Goal: Task Accomplishment & Management: Complete application form

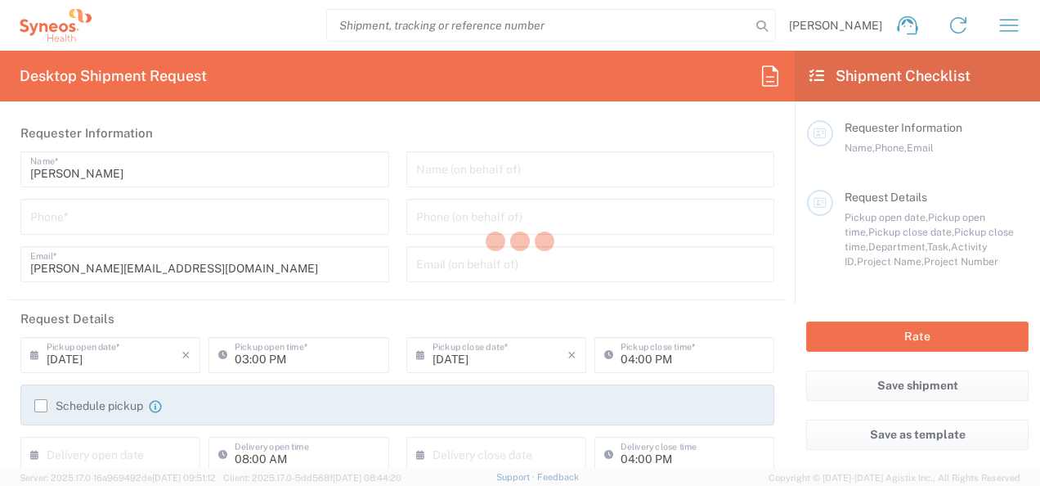
type input "3301"
type input "Syneos Health Romania S.R.L"
type input "Romania"
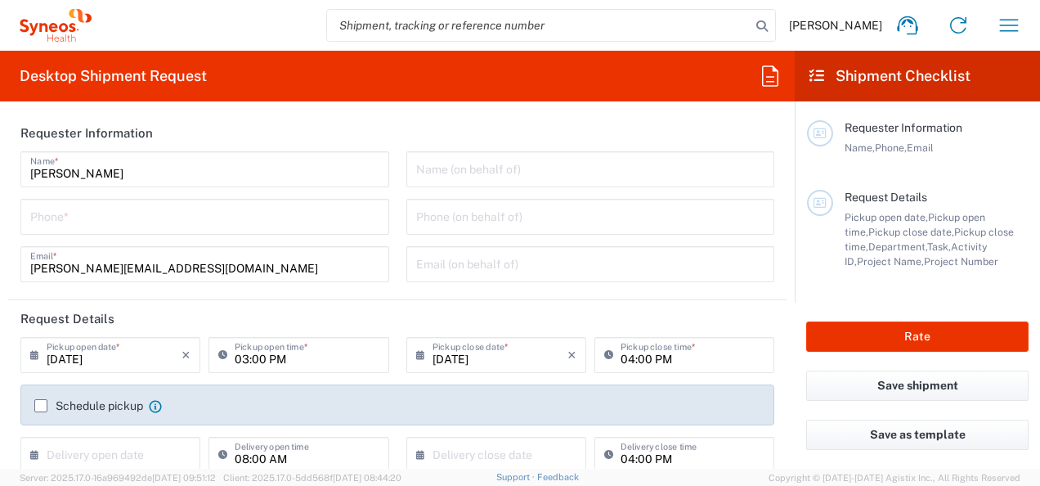
click at [264, 24] on div "Roxana Padurean Home Shipment estimator Shipment tracking Desktop shipment requ…" at bounding box center [563, 25] width 943 height 39
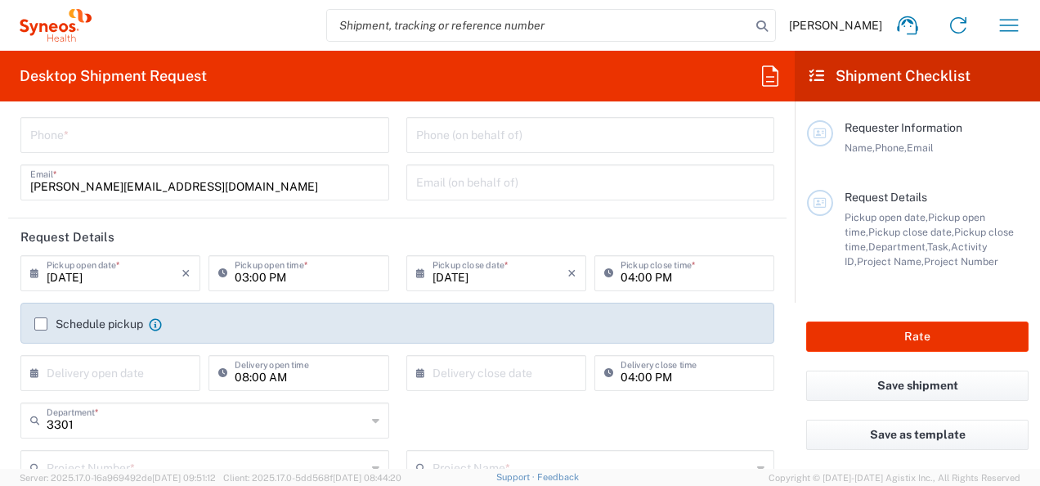
click at [113, 274] on input "08/18/2025" at bounding box center [114, 272] width 135 height 29
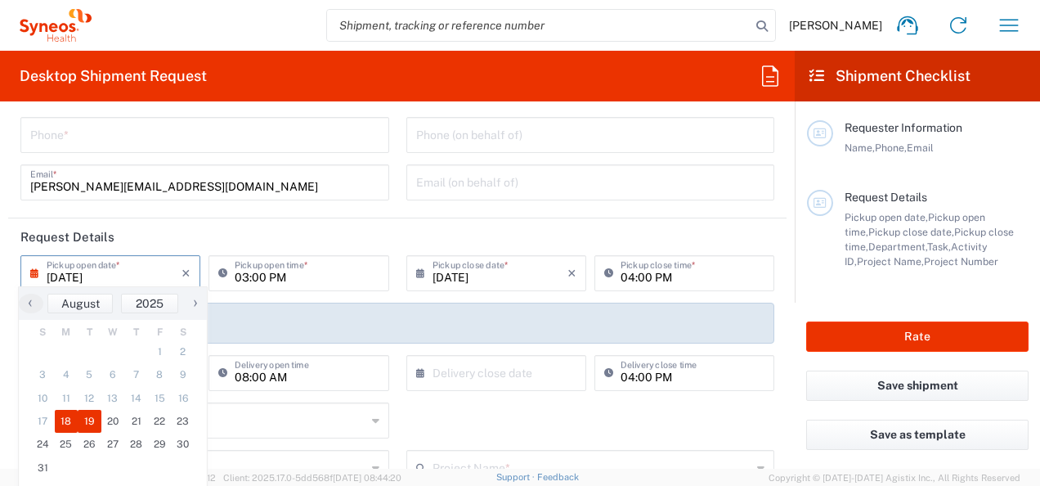
click at [91, 422] on span "19" at bounding box center [90, 421] width 24 height 23
type input "08/19/2025"
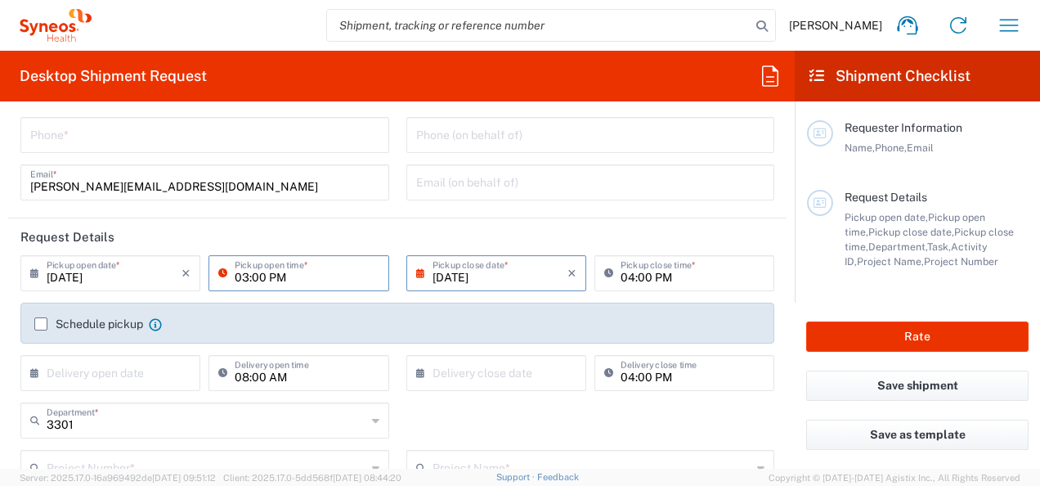
click at [258, 272] on input "03:00 PM" at bounding box center [307, 272] width 144 height 29
click at [294, 271] on input "03:00 PM" at bounding box center [307, 272] width 144 height 29
click at [288, 258] on input "03:00 PM" at bounding box center [307, 272] width 144 height 29
click at [218, 267] on icon at bounding box center [226, 273] width 16 height 26
type input "10:00 AM"
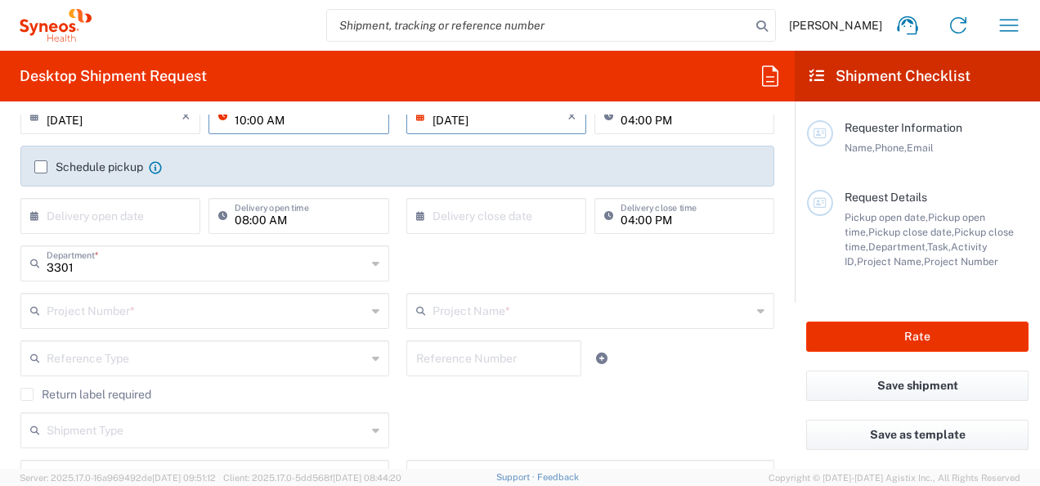
scroll to position [245, 0]
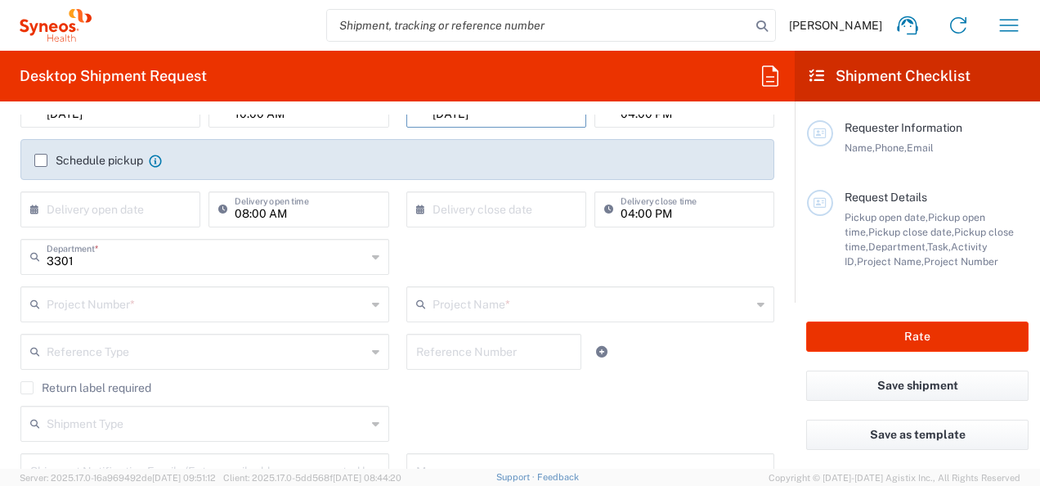
click at [7, 299] on form "Requester Information Roxana Padurean Name * Phone * roxana.padurean@syneosheal…" at bounding box center [397, 291] width 795 height 354
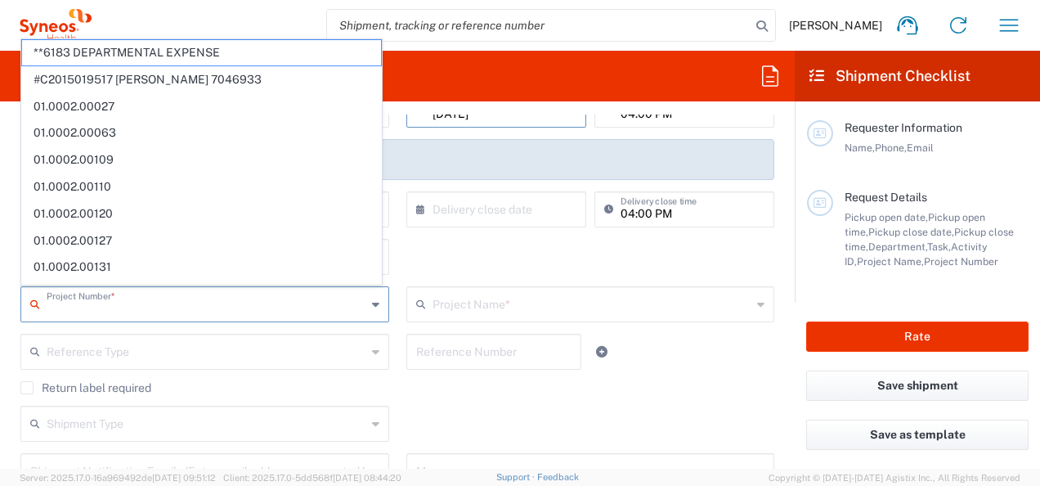
click at [98, 308] on input "text" at bounding box center [207, 303] width 320 height 29
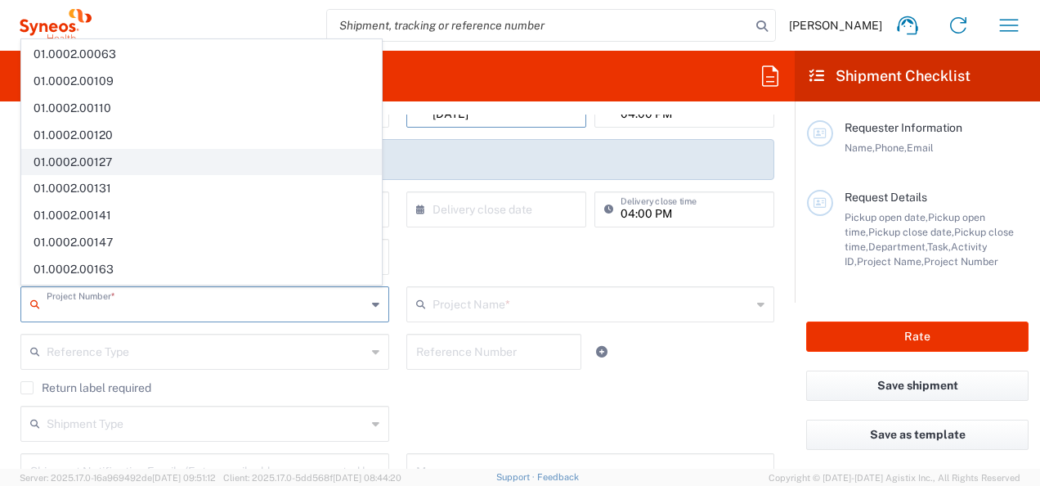
scroll to position [82, 0]
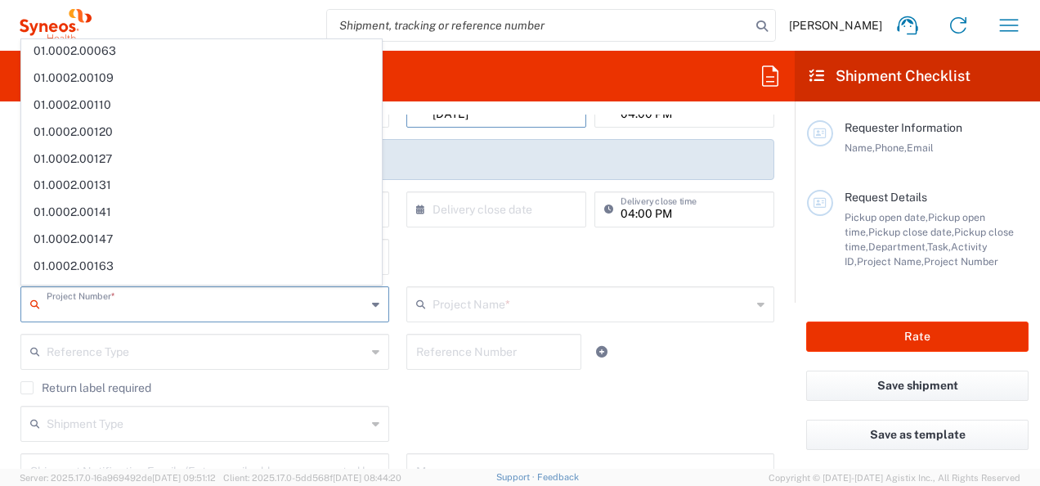
click at [0, 262] on html "Roxana Padurean Home Shipment estimator Shipment tracking Desktop shipment requ…" at bounding box center [520, 243] width 1040 height 486
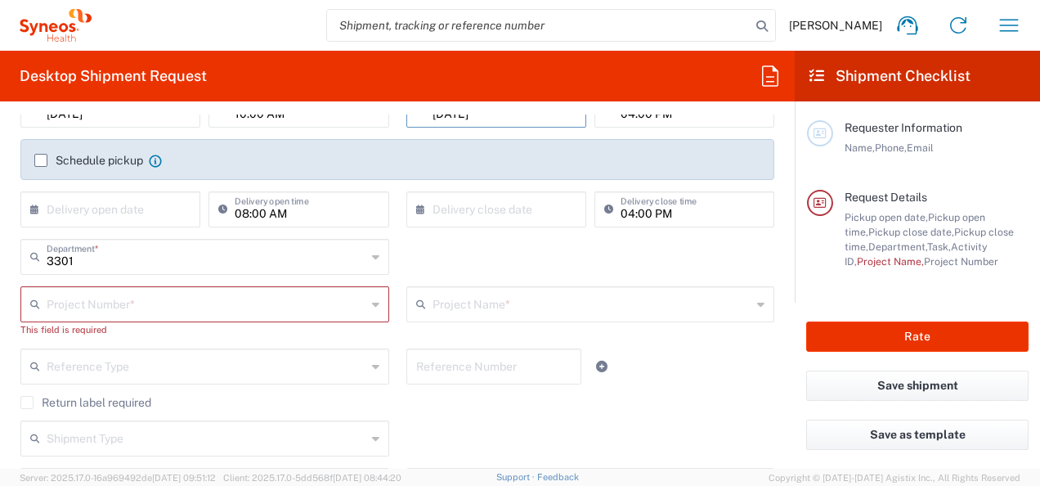
click at [188, 303] on input "text" at bounding box center [207, 303] width 320 height 29
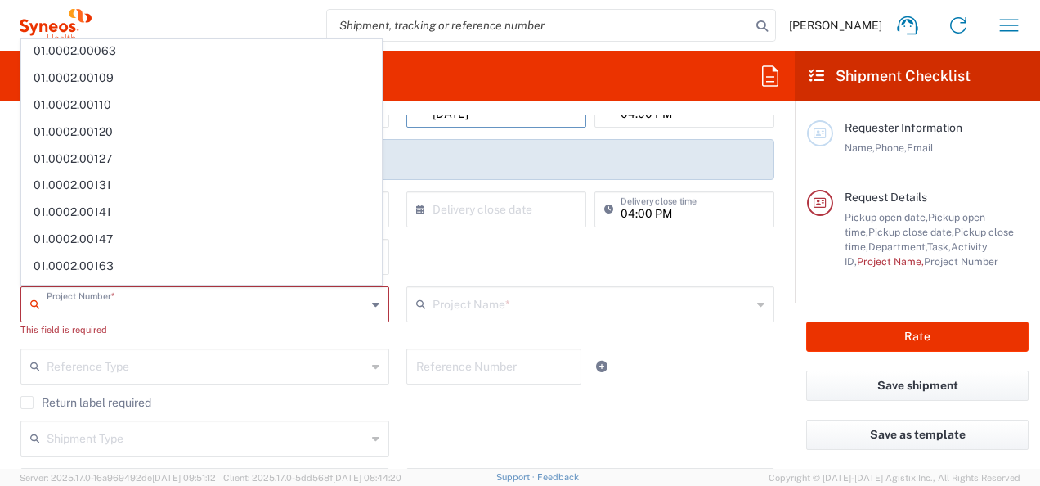
scroll to position [0, 0]
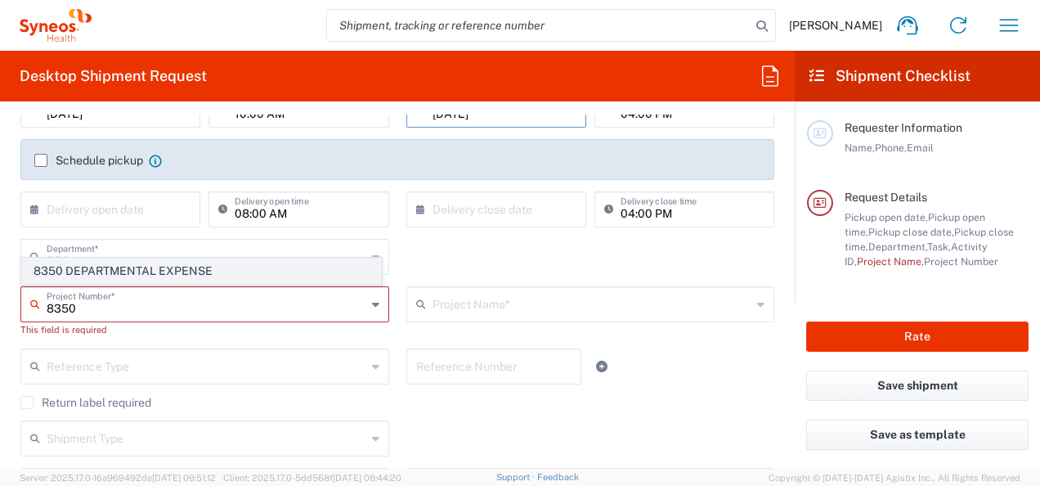
click at [129, 262] on span "8350 DEPARTMENTAL EXPENSE" at bounding box center [201, 270] width 359 height 25
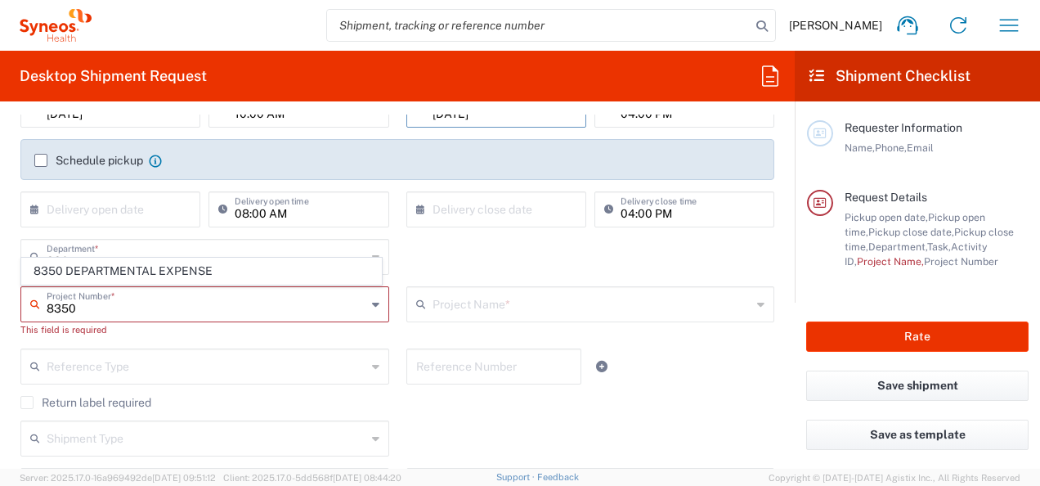
type input "8350 DEPARTMENTAL EXPENSE"
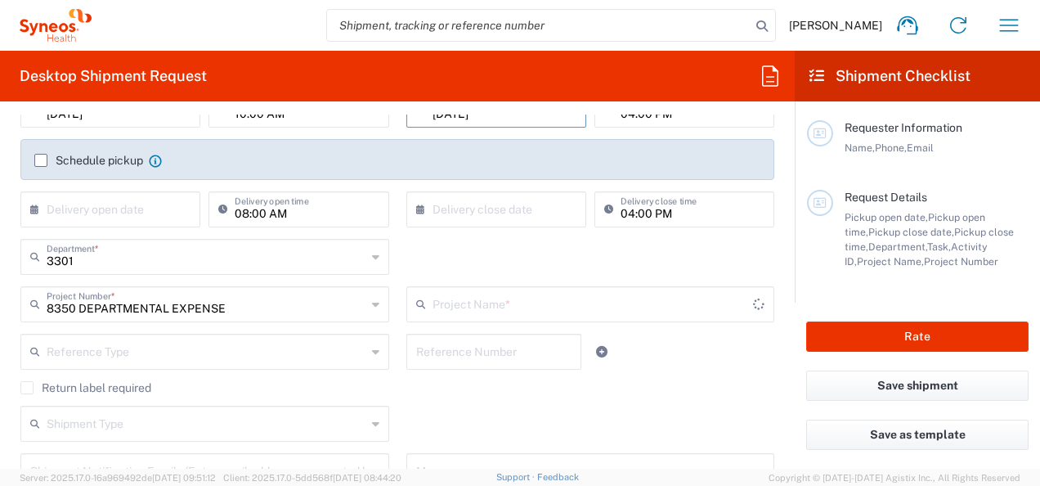
type input "8350 DEPARTMENTAL EXPENSE"
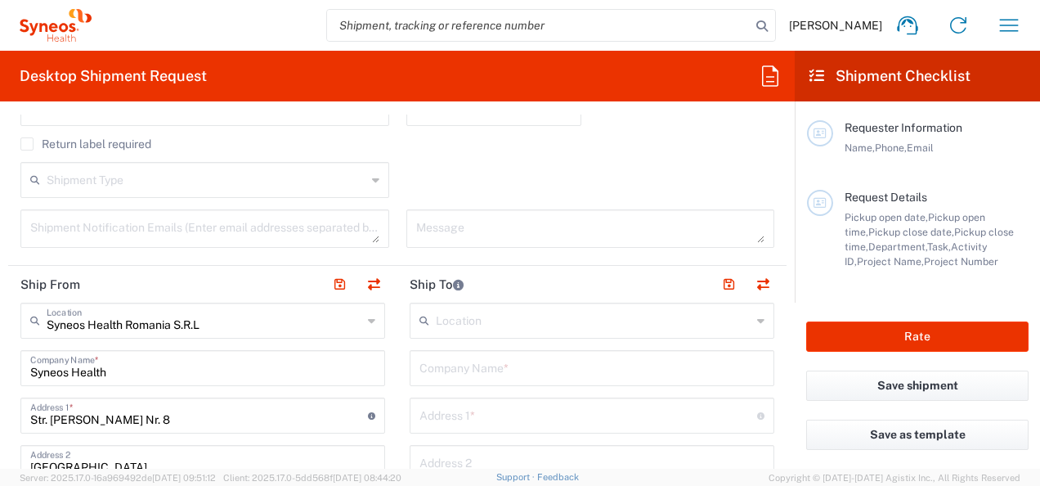
scroll to position [491, 0]
click at [370, 283] on button "button" at bounding box center [373, 283] width 23 height 23
click at [366, 281] on button "button" at bounding box center [373, 283] width 23 height 23
click at [90, 418] on input "Str. Tudor Arghezi Nr. 8" at bounding box center [199, 412] width 338 height 29
type input "Syneos Health"
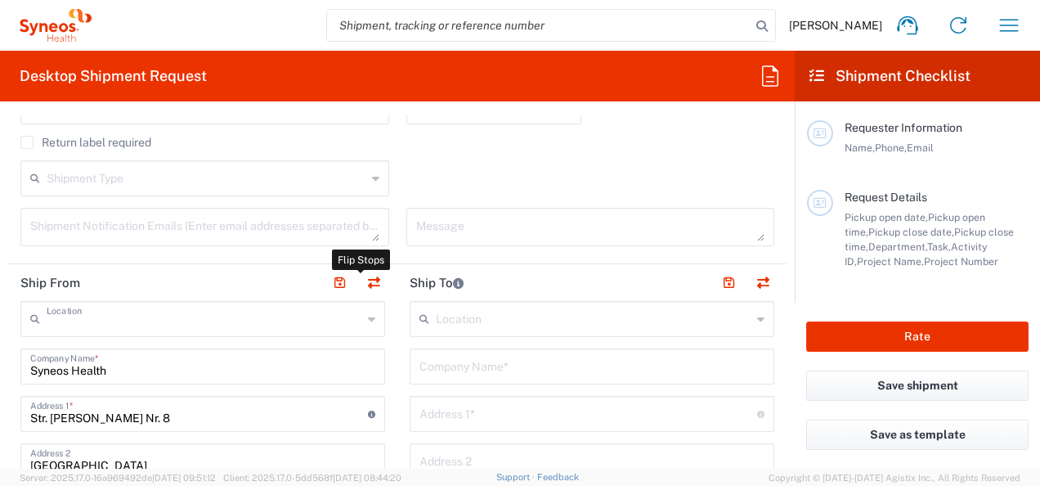
type input "Str. Tudor Arghezi Nr. 8"
type input "Unimed Building, 6th Floor, District 2"
type input "Bucharest"
type input "Romania"
type input "020945"
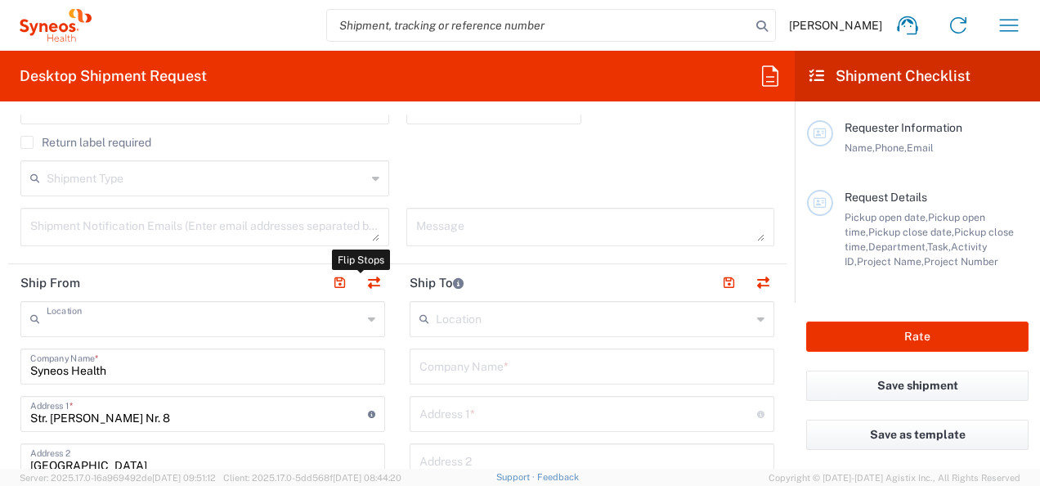
type input "Roxana Padurean"
type input "roxana.padurean@syneoshealth.com"
type input "TIN"
type input "9320521"
type input "EORI"
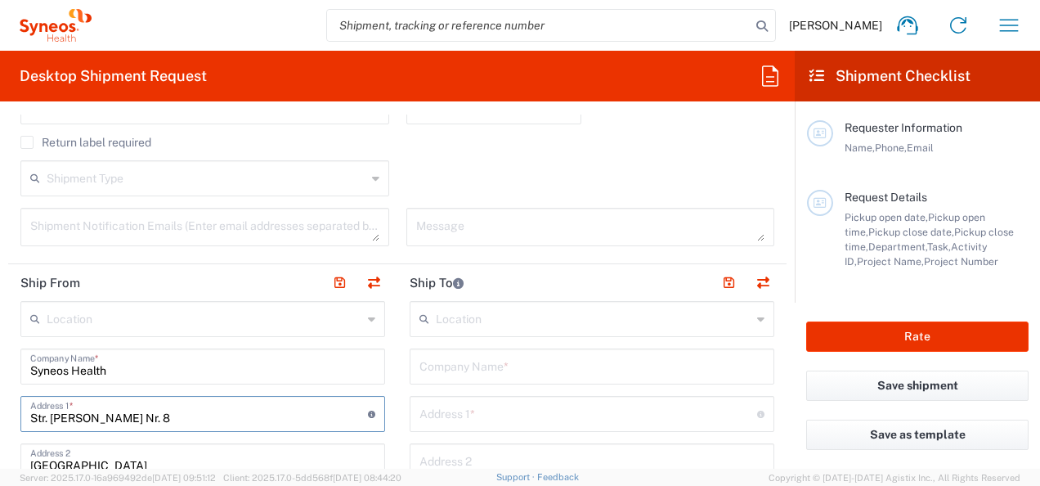
scroll to position [409, 0]
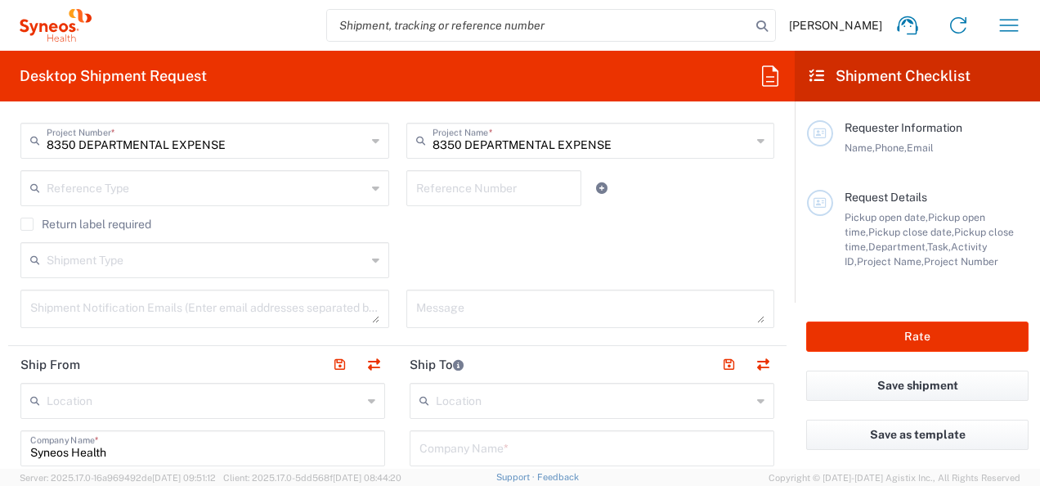
click at [8, 222] on main "08/19/2025 × Pickup open date * Cancel Apply 10:00 AM Pickup open time * 08/19/…" at bounding box center [397, 133] width 779 height 411
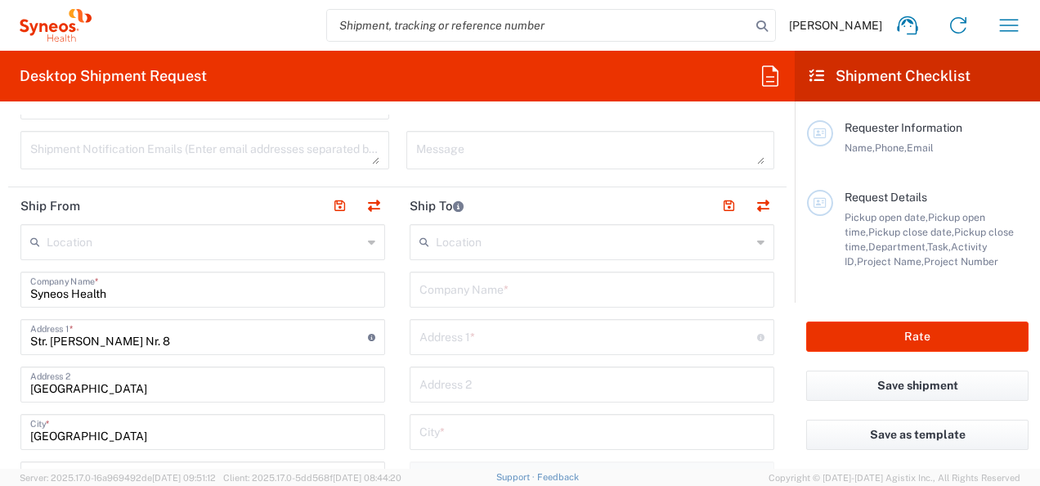
scroll to position [572, 0]
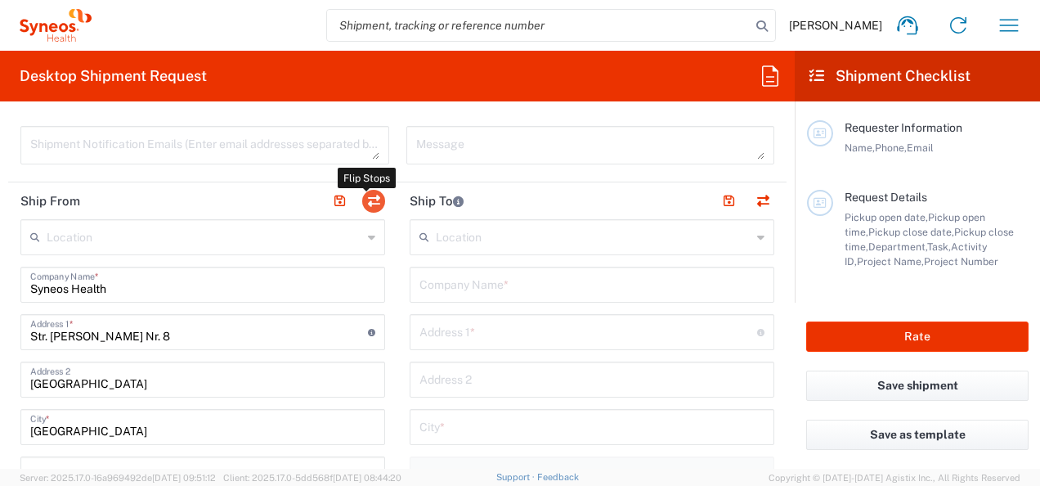
click at [368, 200] on button "button" at bounding box center [373, 201] width 23 height 23
click at [7, 348] on form "Requester Information Roxana Padurean Name * Phone * roxana.padurean@syneosheal…" at bounding box center [397, 291] width 795 height 354
click at [234, 279] on input "Syneos Health" at bounding box center [202, 283] width 345 height 29
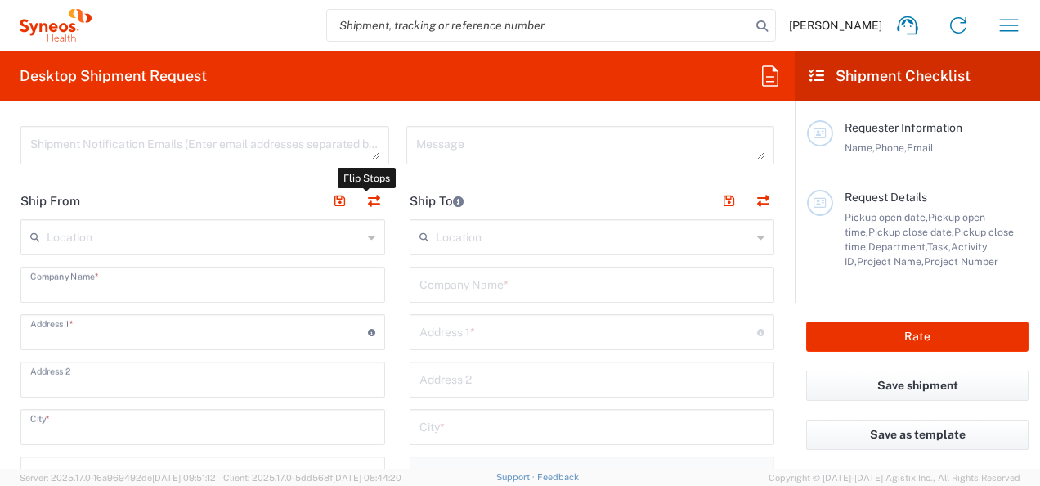
type input "Syneos Health"
type input "Str. Tudor Arghezi Nr. 8"
type input "Unimed Building, 6th Floor, District 2"
type input "Bucharest"
type input "Romania"
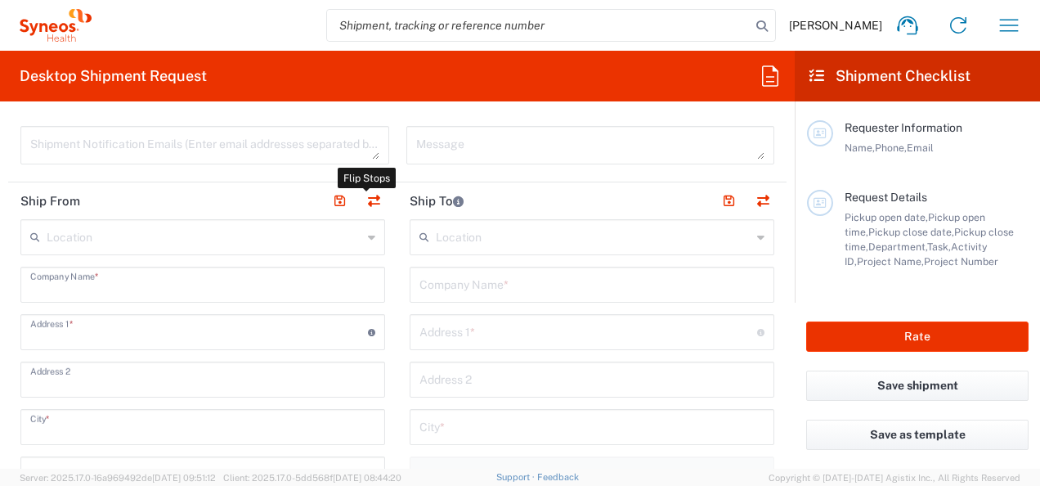
type input "020945"
type input "Roxana Padurean"
type input "roxana.padurean@syneoshealth.com"
type input "EORI"
type input "TIN"
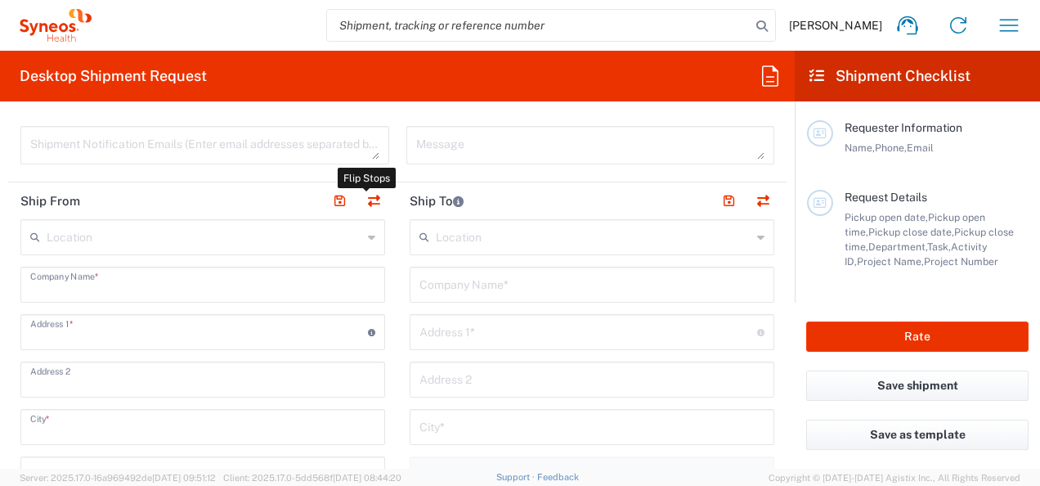
type input "9320521"
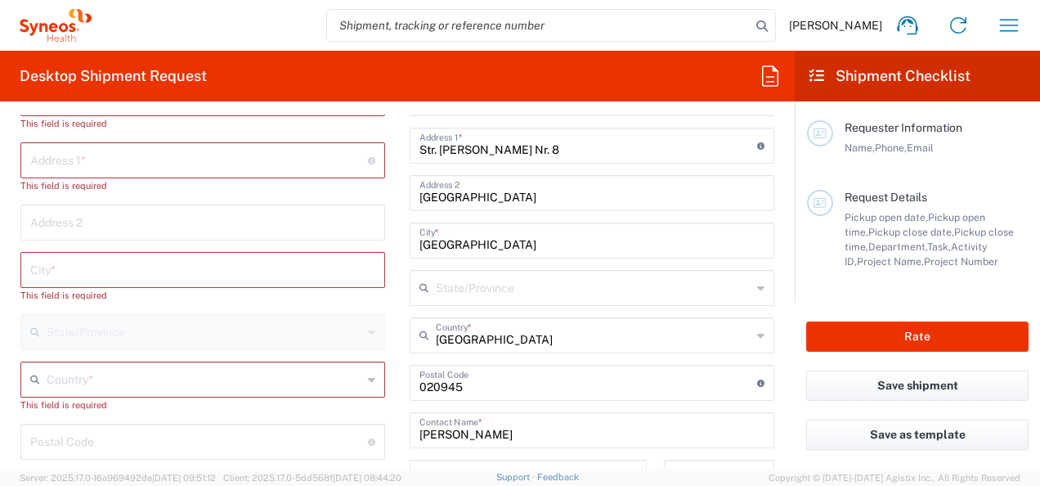
scroll to position [818, 0]
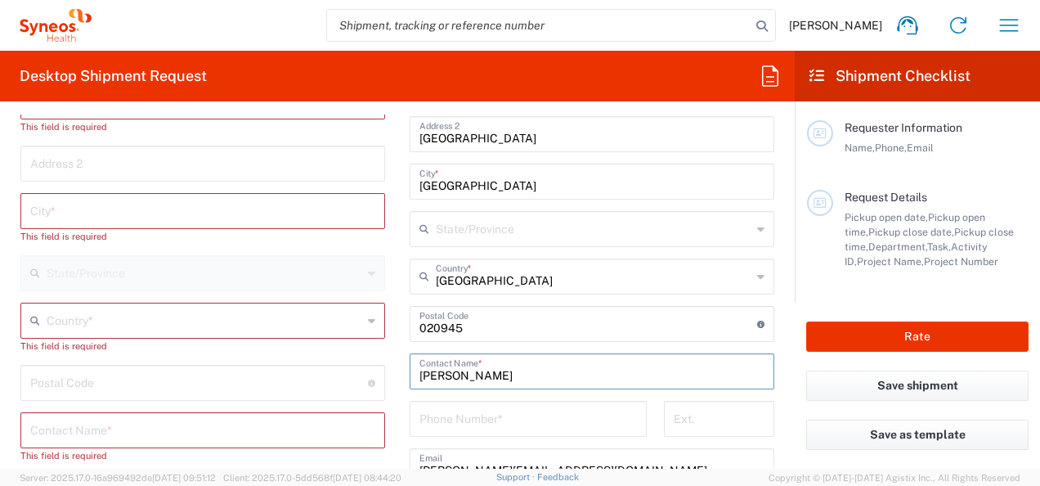
drag, startPoint x: 496, startPoint y: 371, endPoint x: 383, endPoint y: 368, distance: 113.7
click at [383, 368] on div "Ship From Location Addison Whitney LLC-Morrisvile NC US Barcelona-Syneos Health…" at bounding box center [397, 394] width 779 height 914
type input "Irina Chirpisizu"
click at [168, 347] on div "This field is required" at bounding box center [202, 346] width 365 height 15
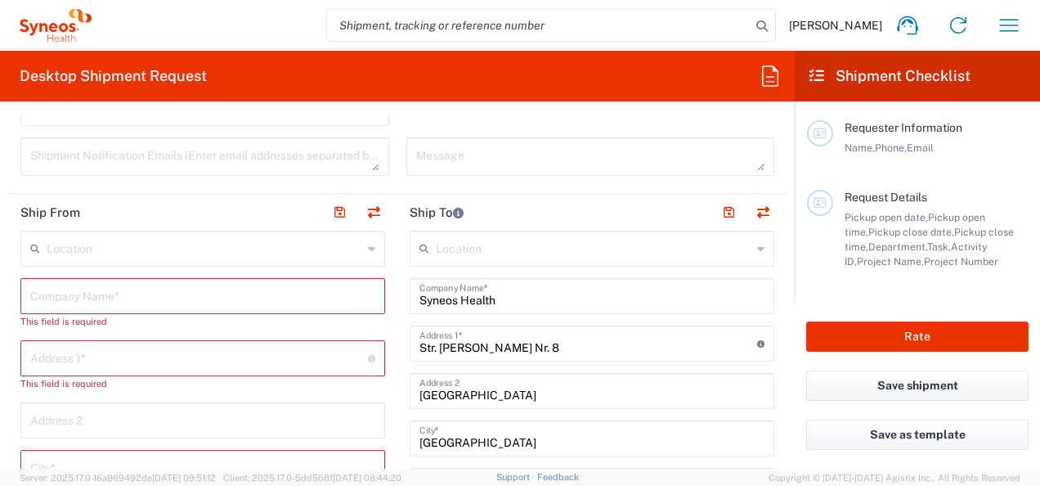
scroll to position [491, 0]
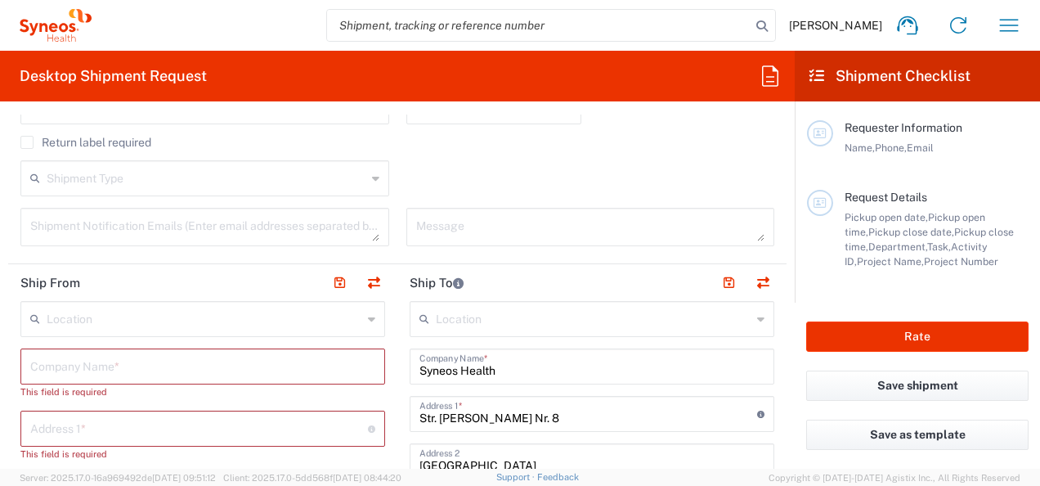
click at [145, 316] on input "text" at bounding box center [205, 317] width 316 height 29
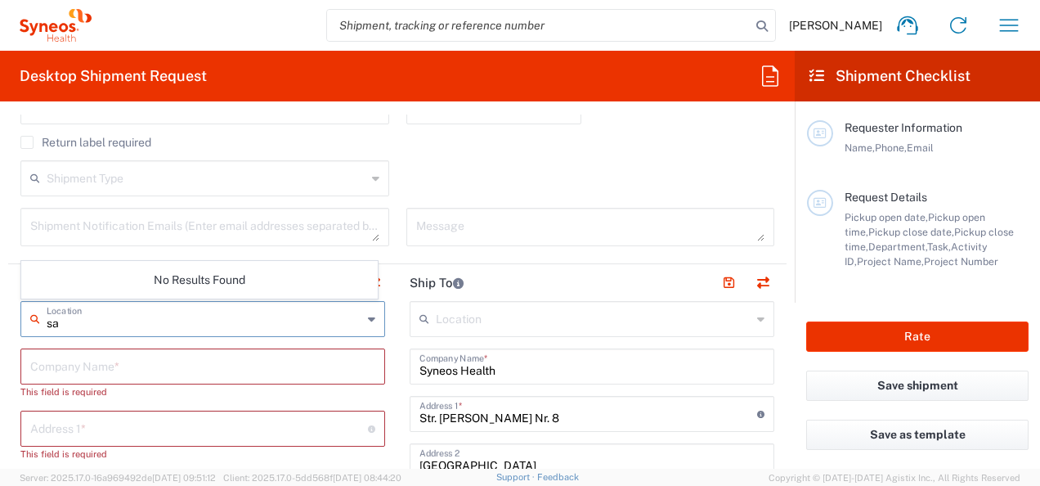
type input "s"
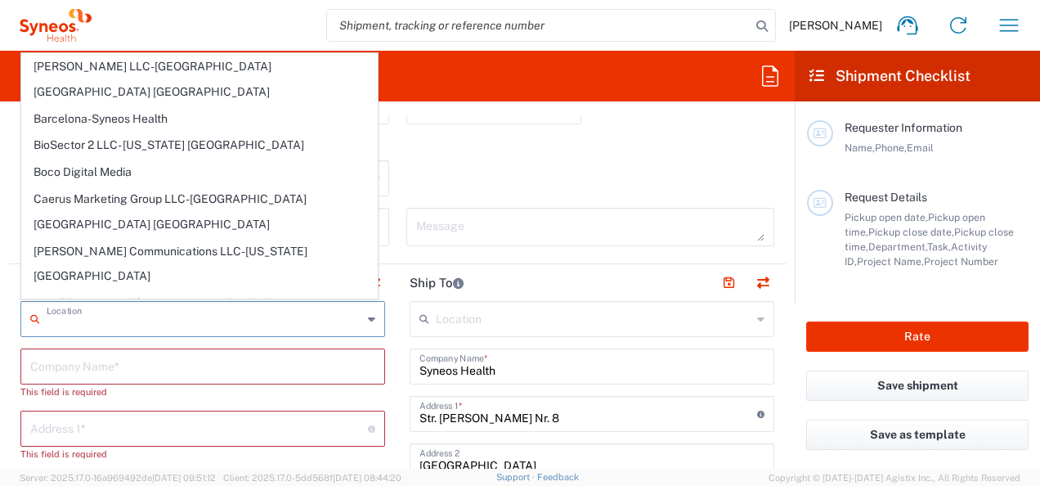
click at [74, 361] on input "text" at bounding box center [202, 365] width 345 height 29
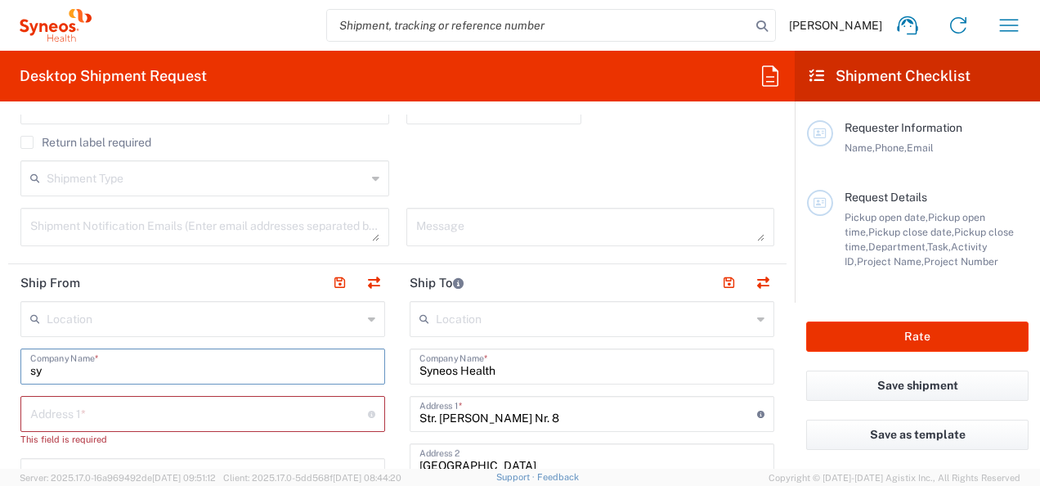
type input "s"
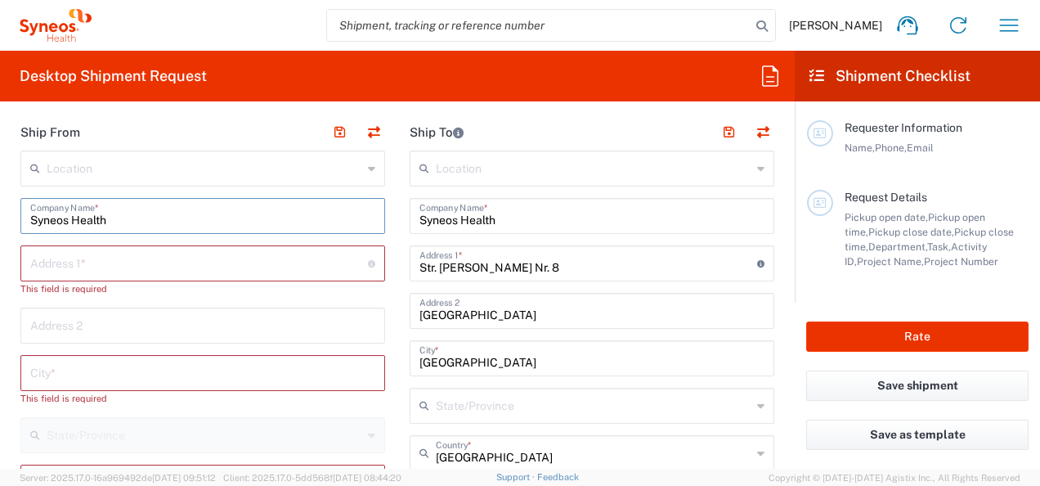
scroll to position [572, 0]
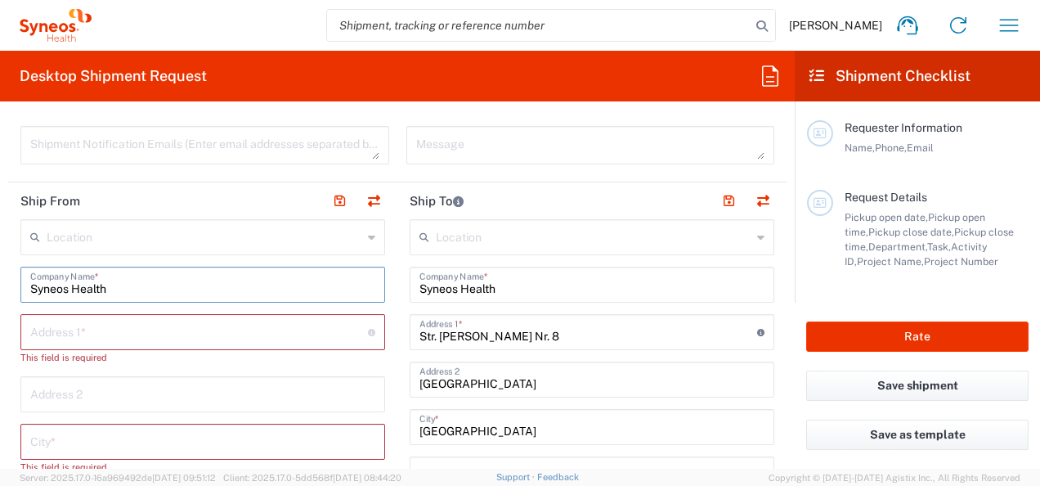
type input "Syneos Health"
click at [72, 326] on input "text" at bounding box center [199, 331] width 338 height 29
type input "strada Paulesti, nr. 16"
type input "roxana.padurean@syneoshealth.com"
type input "Romania"
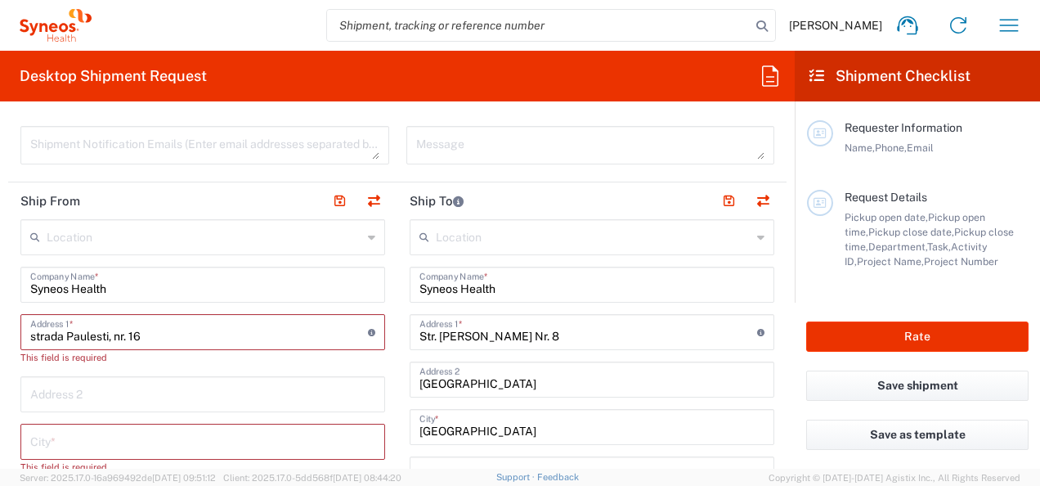
type input "0744999278"
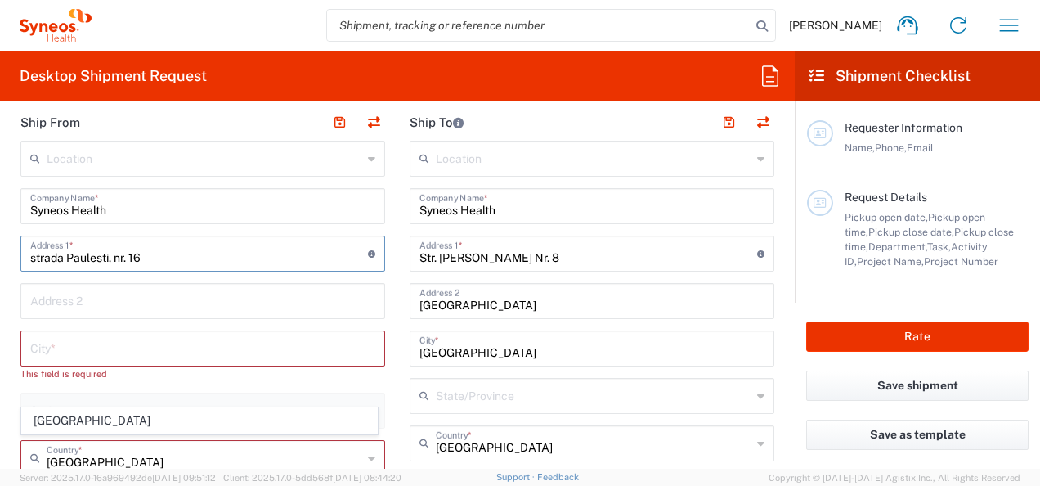
scroll to position [654, 0]
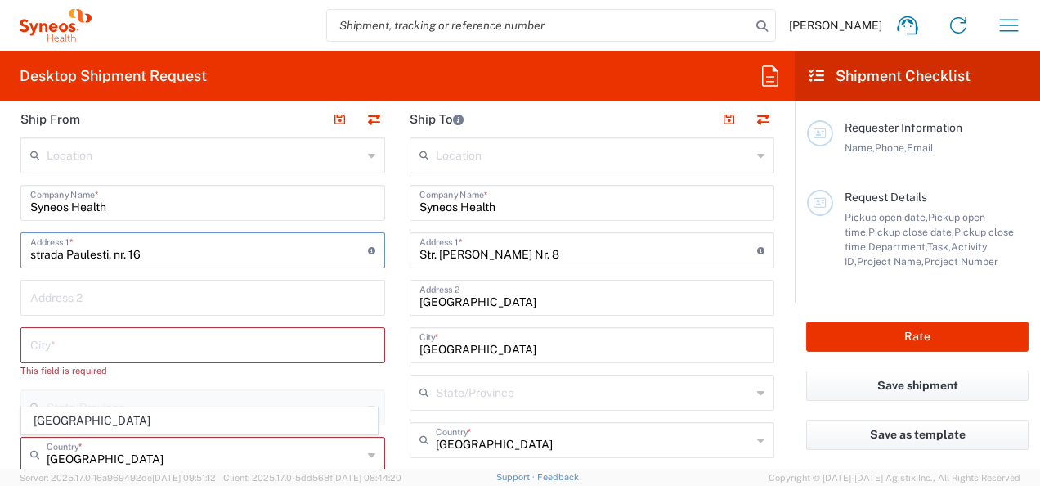
click at [168, 340] on input "text" at bounding box center [202, 344] width 345 height 29
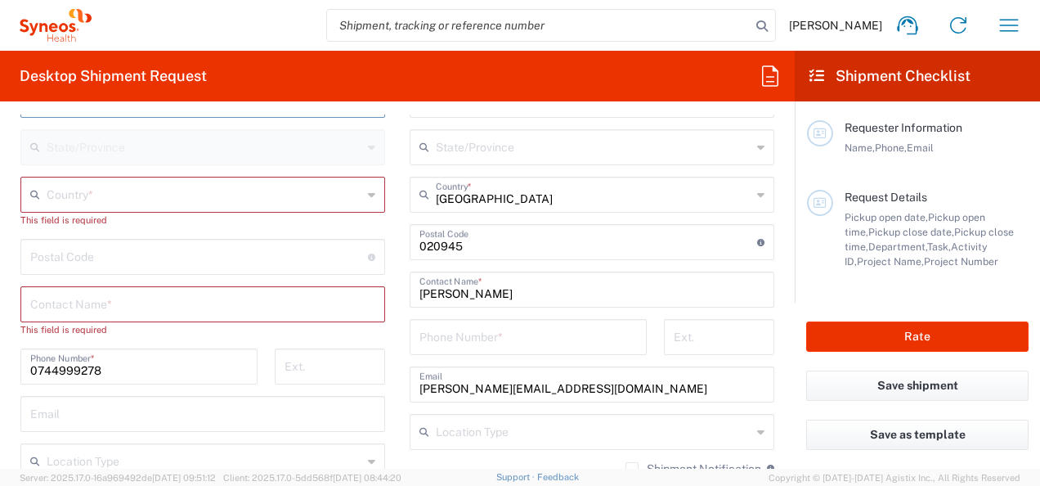
scroll to position [818, 0]
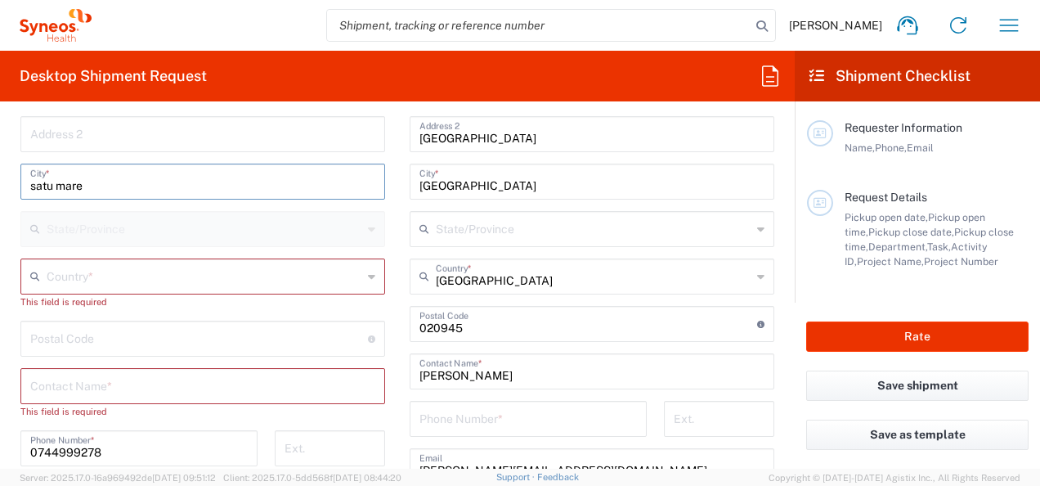
type input "satu mare"
click at [152, 279] on input "text" at bounding box center [205, 275] width 316 height 29
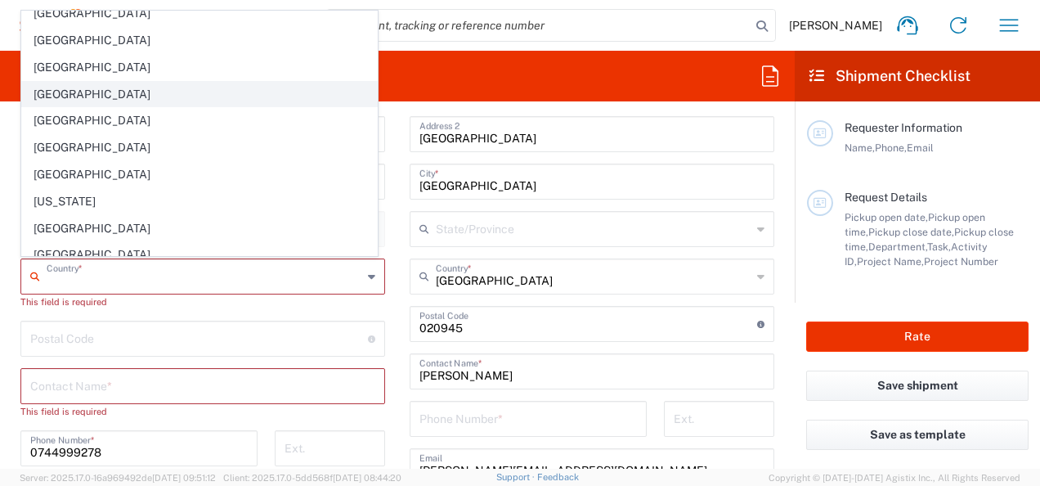
scroll to position [4662, 0]
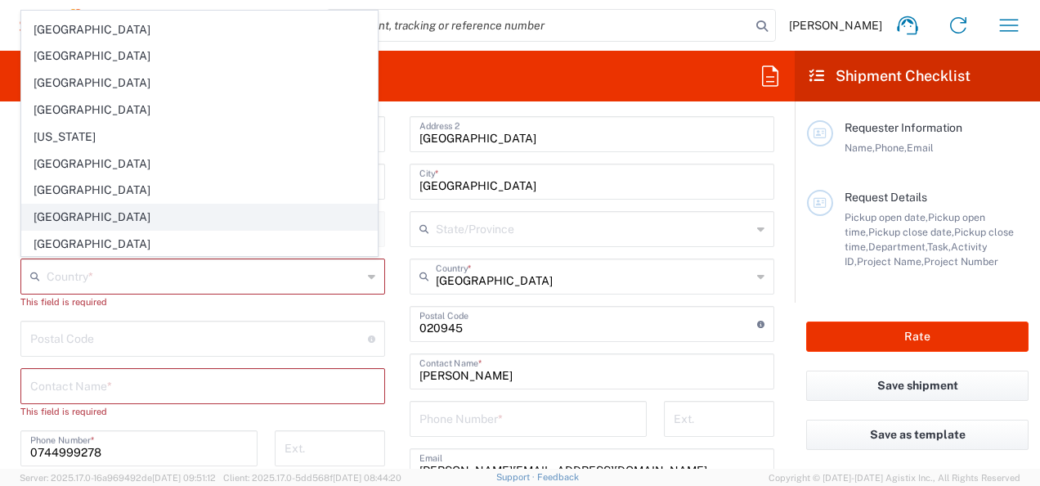
click at [215, 204] on span "Romania" at bounding box center [199, 216] width 355 height 25
type input "Romania"
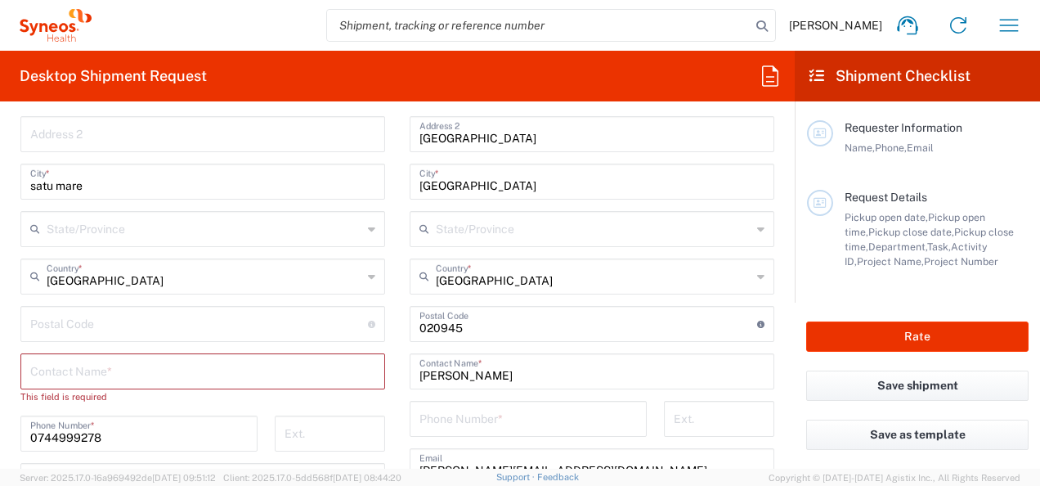
click at [94, 186] on input "satu mare" at bounding box center [202, 180] width 345 height 29
drag, startPoint x: 90, startPoint y: 183, endPoint x: -3, endPoint y: 182, distance: 93.2
click at [0, 182] on html "Roxana Padurean Home Shipment estimator Shipment tracking Desktop shipment requ…" at bounding box center [520, 243] width 1040 height 486
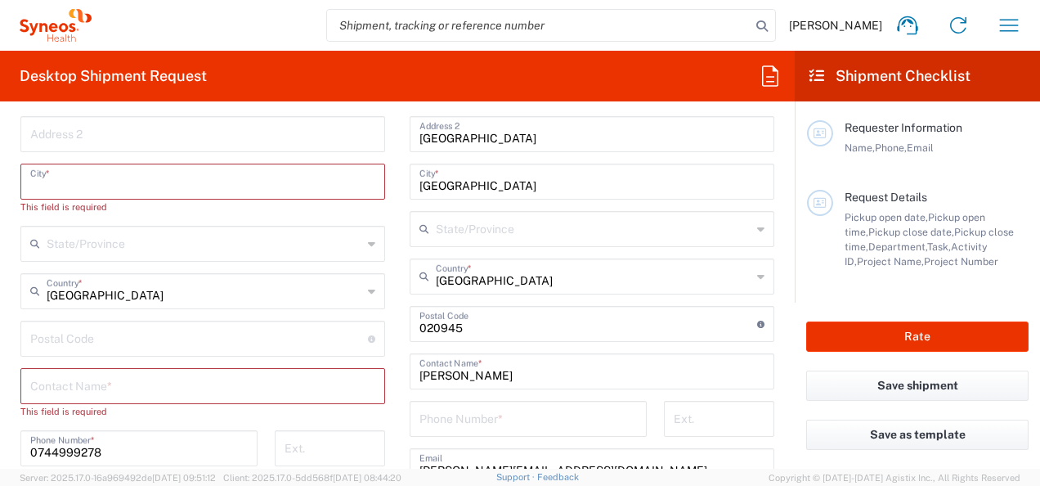
click at [162, 182] on input "text" at bounding box center [202, 180] width 345 height 29
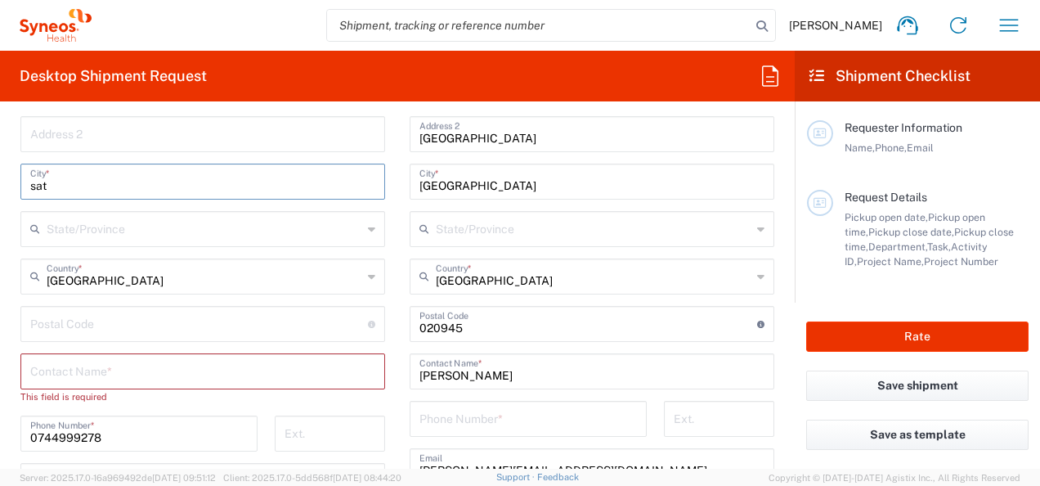
drag, startPoint x: 52, startPoint y: 191, endPoint x: 15, endPoint y: 195, distance: 37.0
click at [15, 195] on main "Location Addison Whitney LLC-Morrisvile NC US Barcelona-Syneos Health BioSector…" at bounding box center [202, 372] width 389 height 797
type input "Satu Mare"
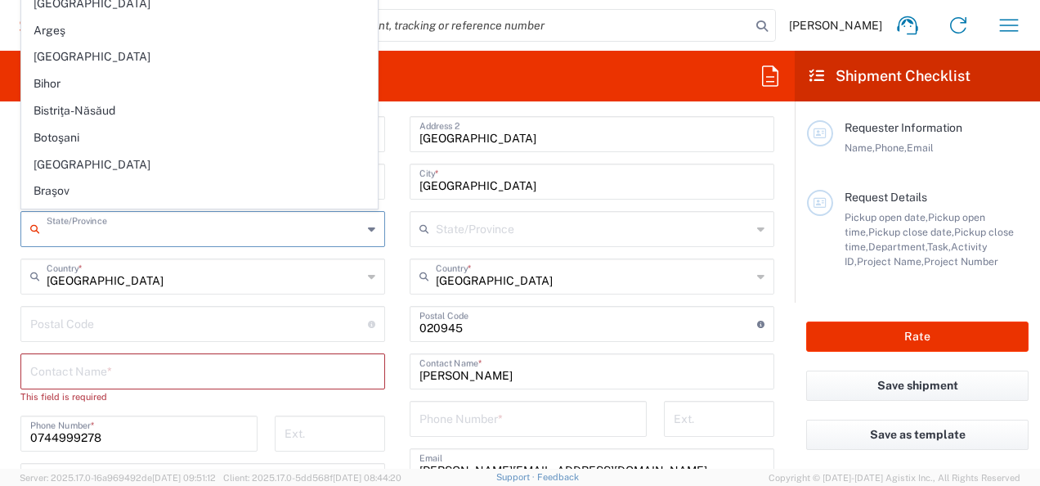
click at [126, 222] on input "text" at bounding box center [205, 227] width 316 height 29
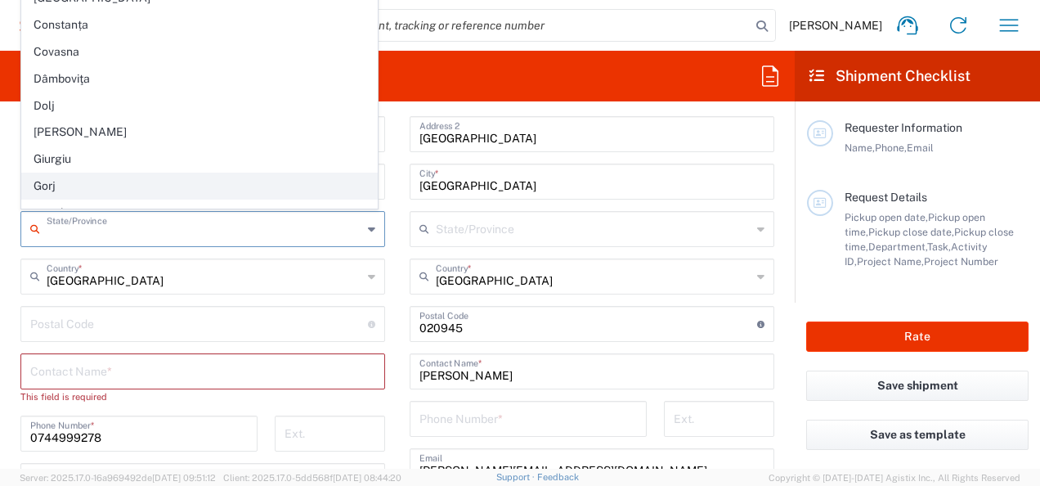
scroll to position [736, 0]
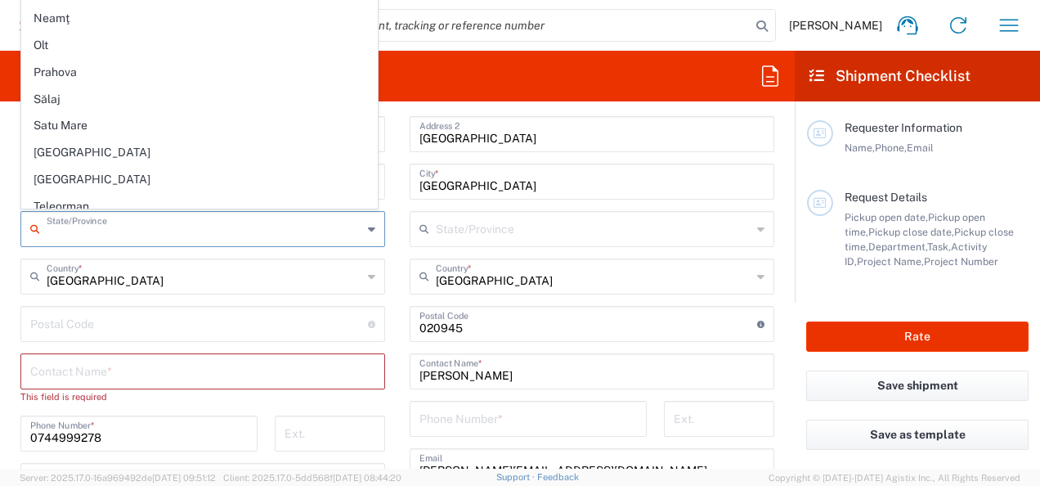
drag, startPoint x: 165, startPoint y: 108, endPoint x: 136, endPoint y: 128, distance: 35.4
click at [165, 113] on span "Satu Mare" at bounding box center [199, 125] width 355 height 25
type input "Satu Mare"
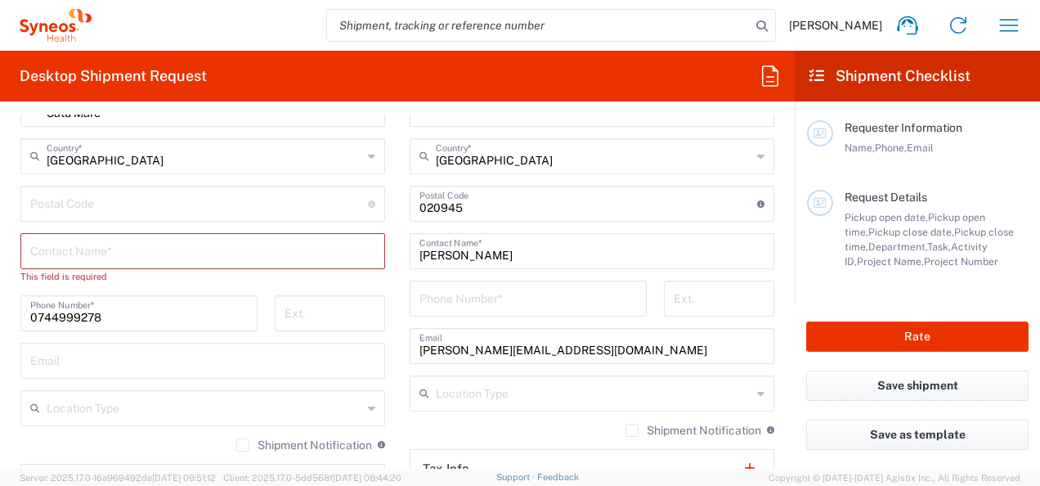
scroll to position [981, 0]
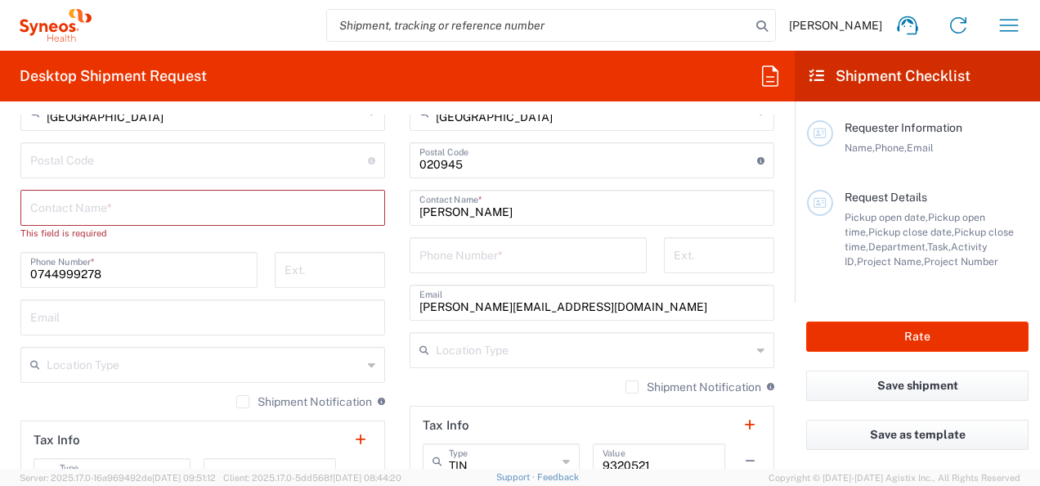
drag, startPoint x: 140, startPoint y: 156, endPoint x: 134, endPoint y: 164, distance: 9.3
click at [140, 156] on input "undefined" at bounding box center [199, 159] width 338 height 29
type input "020945"
click at [105, 215] on input "text" at bounding box center [202, 206] width 345 height 29
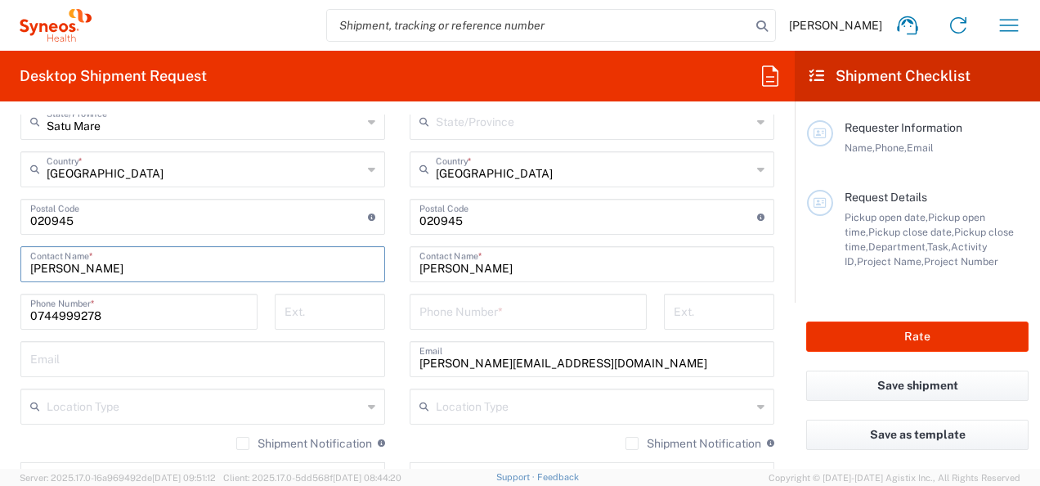
scroll to position [900, 0]
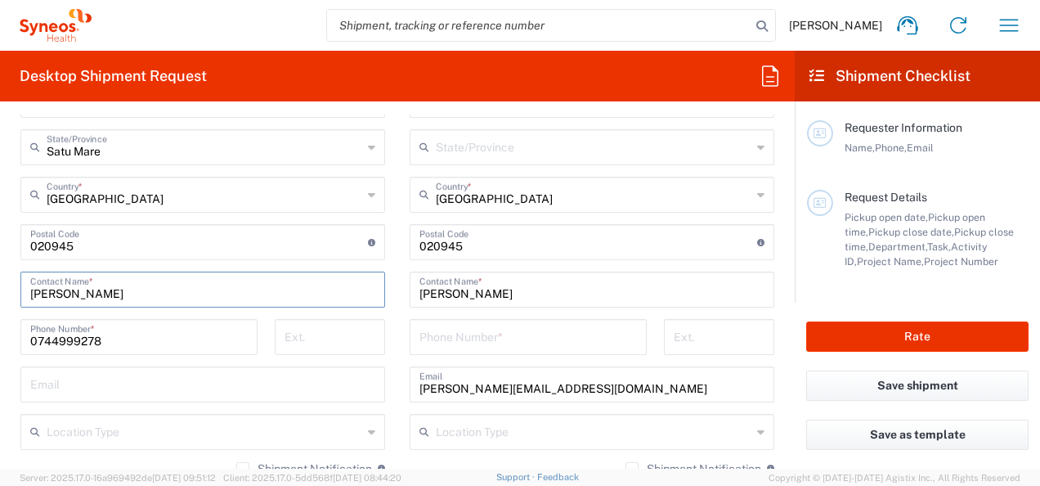
type input "Roxana Padurean"
click at [453, 338] on input "tel" at bounding box center [529, 335] width 218 height 29
paste input "031 225 8679"
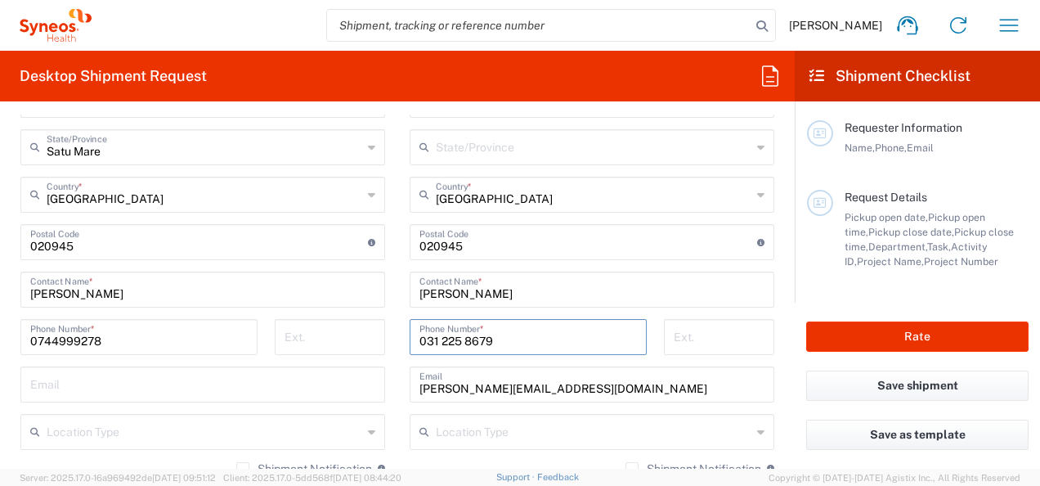
type input "031 225 8679"
drag, startPoint x: 622, startPoint y: 389, endPoint x: 405, endPoint y: 386, distance: 216.8
click at [410, 386] on div "roxana.padurean@syneoshealth.com Email" at bounding box center [592, 384] width 365 height 36
paste input "irina.chirpisizu@syneoshealth.com"
type input "irina.chirpisizu@syneoshealth.com"
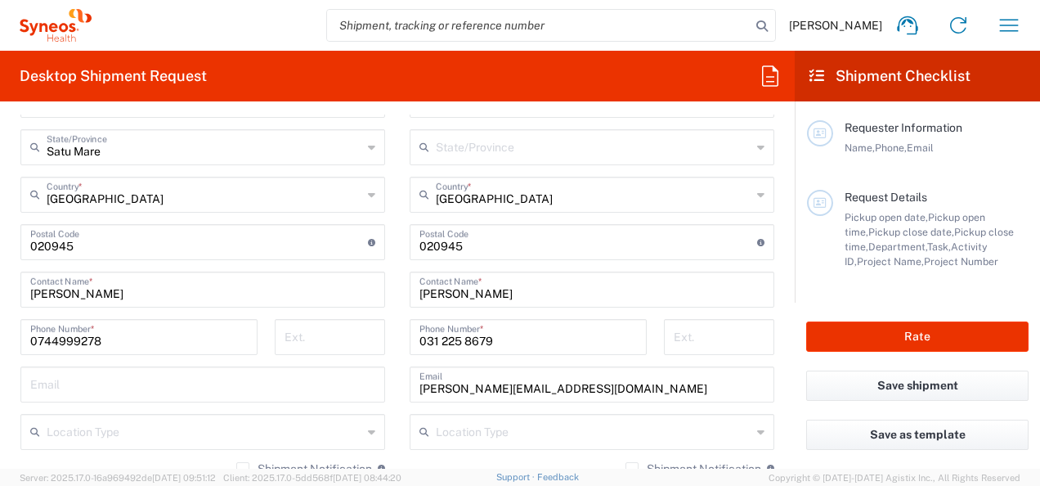
click at [389, 379] on main "Location Addison Whitney LLC-Morrisvile NC US Barcelona-Syneos Health BioSector…" at bounding box center [202, 283] width 389 height 782
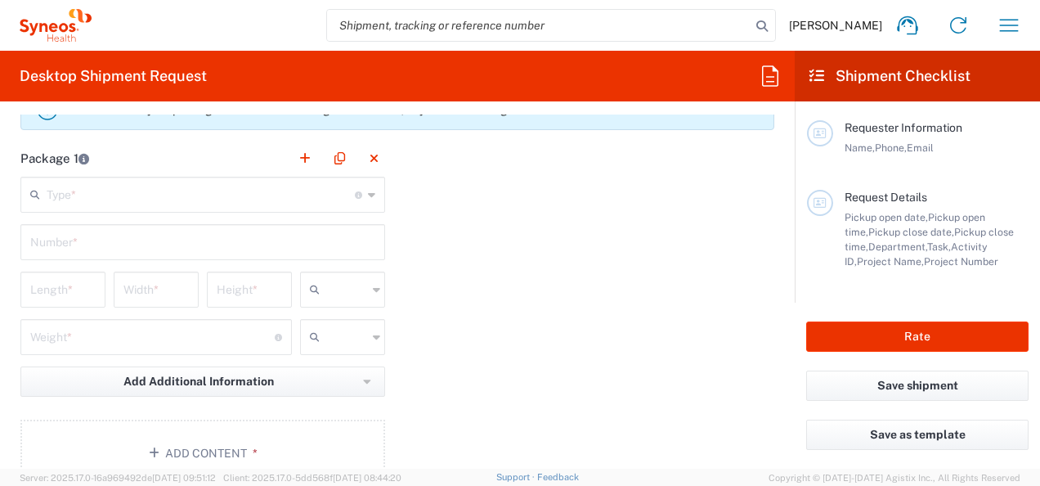
scroll to position [1554, 0]
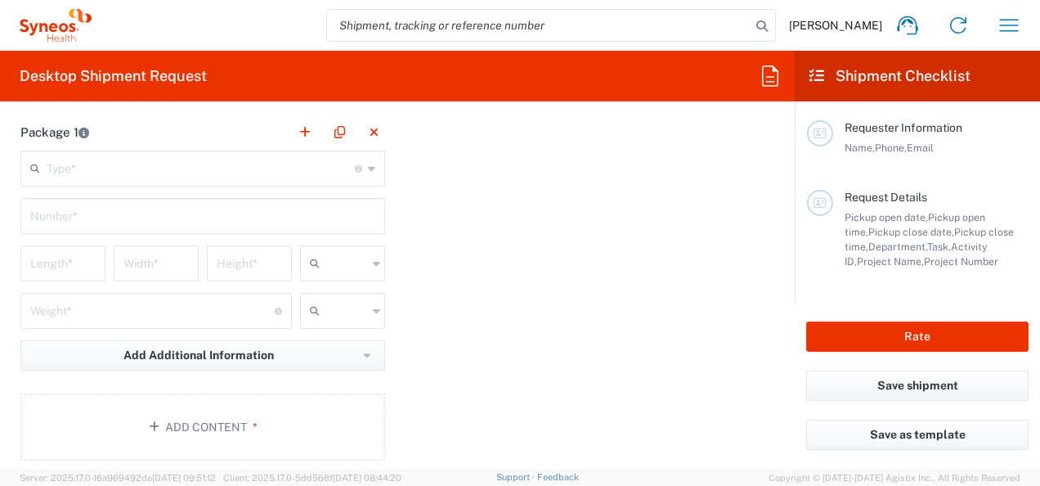
click at [148, 168] on input "text" at bounding box center [201, 167] width 308 height 29
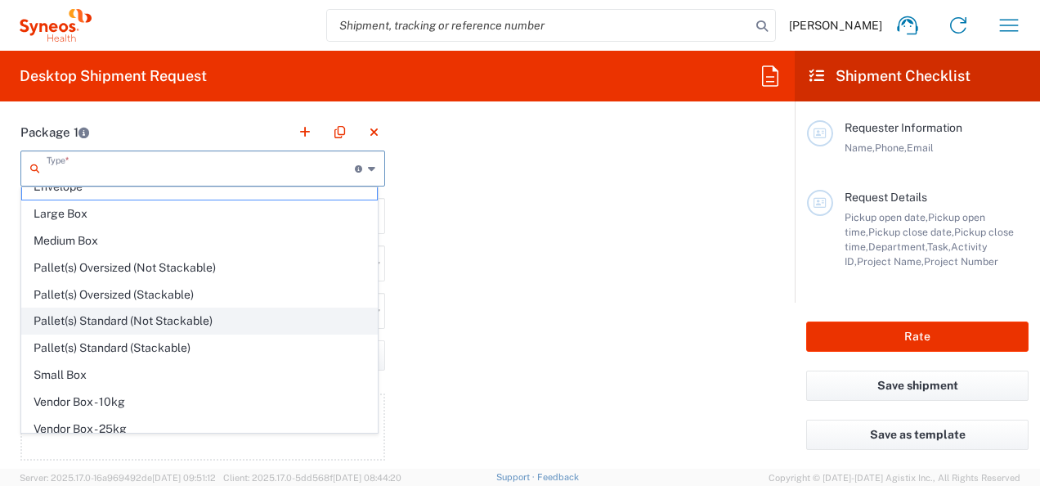
scroll to position [0, 0]
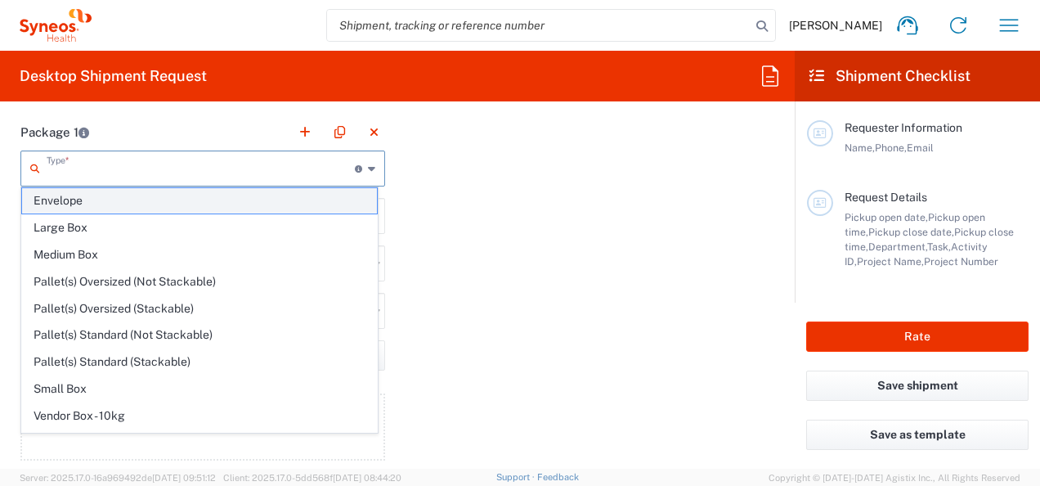
click at [117, 193] on span "Envelope" at bounding box center [199, 200] width 355 height 25
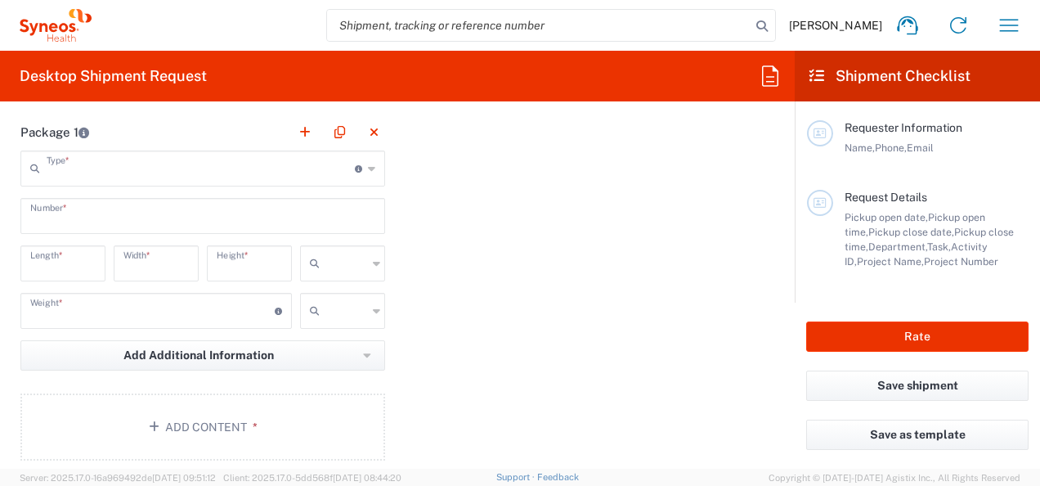
type input "Envelope"
type input "1"
type input "9.5"
type input "12.5"
type input "0.25"
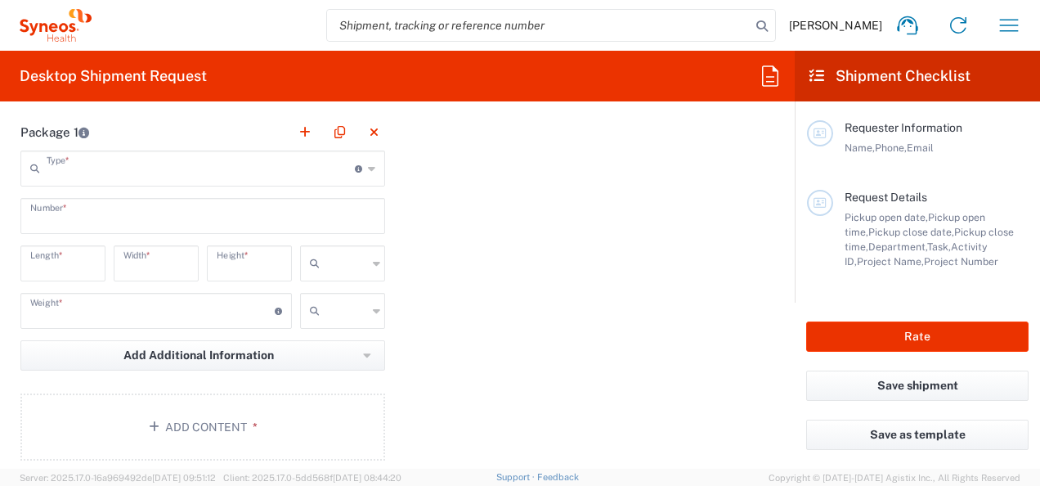
type input "in"
type input "0.45"
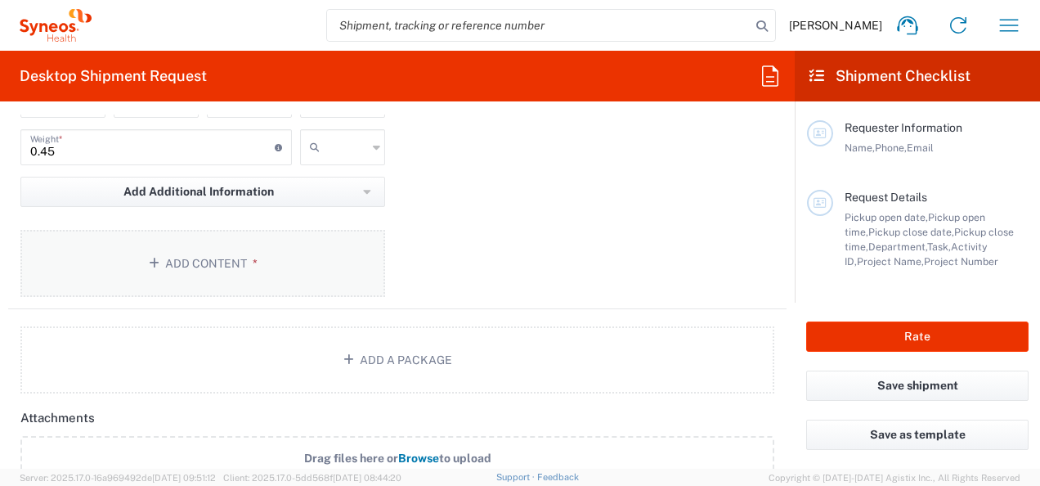
scroll to position [1799, 0]
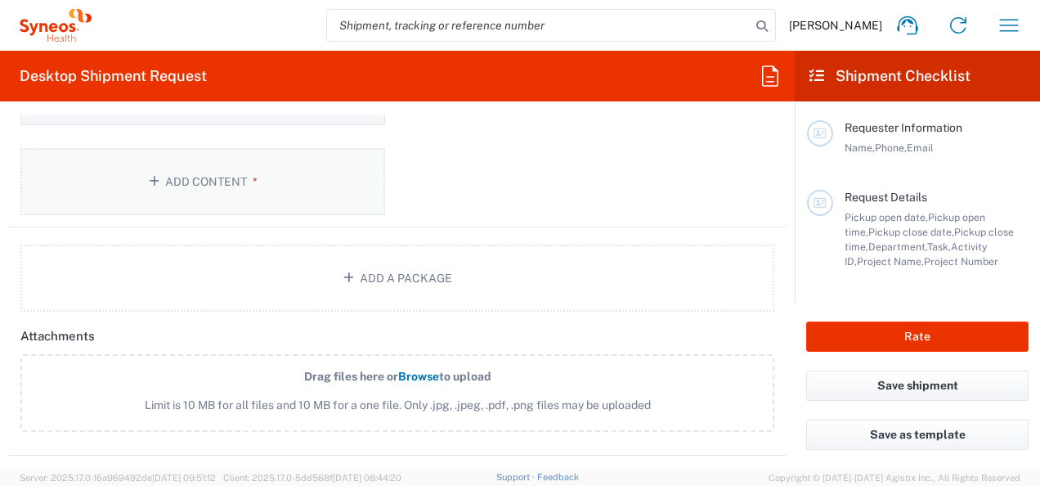
click at [188, 187] on button "Add Content *" at bounding box center [202, 181] width 365 height 67
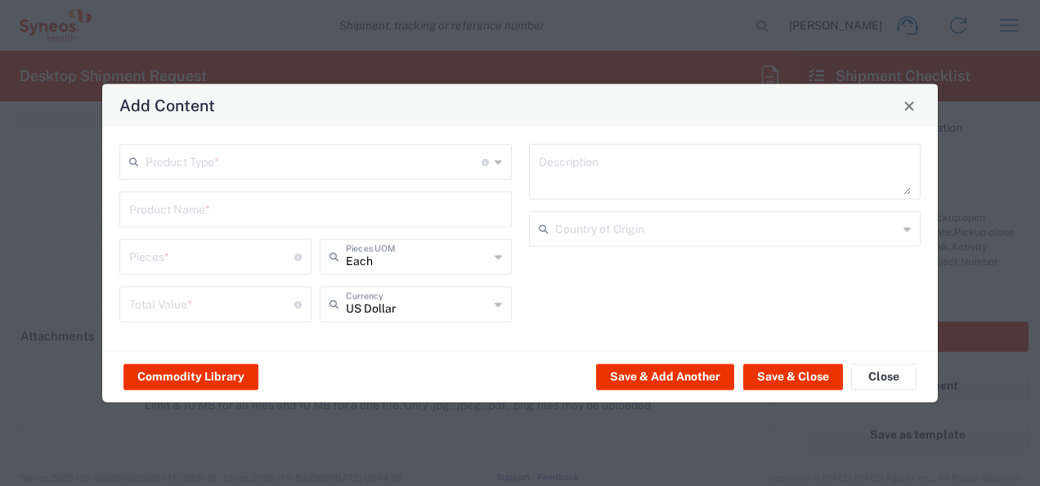
click at [200, 165] on input "text" at bounding box center [314, 160] width 336 height 29
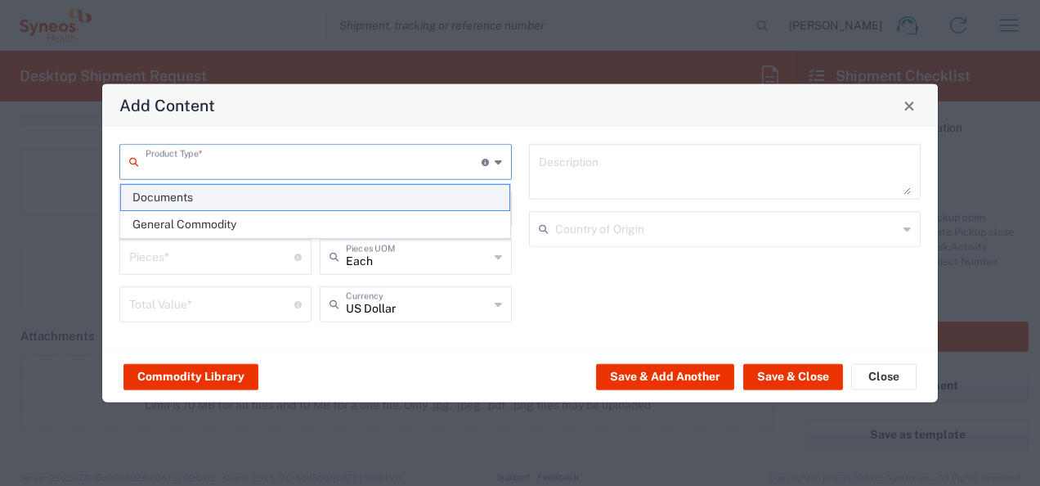
click at [185, 200] on span "Documents" at bounding box center [315, 197] width 389 height 25
type input "Documents"
type input "1"
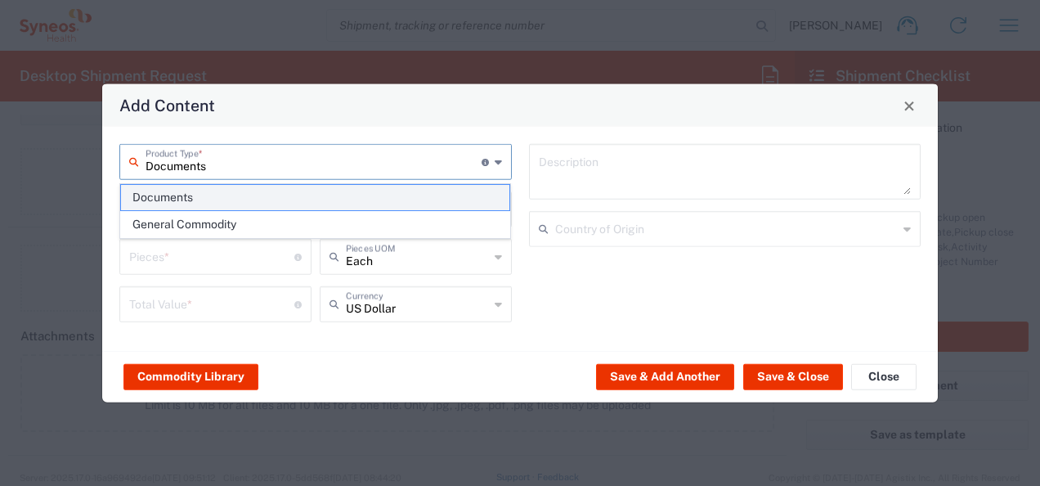
type textarea "Documents"
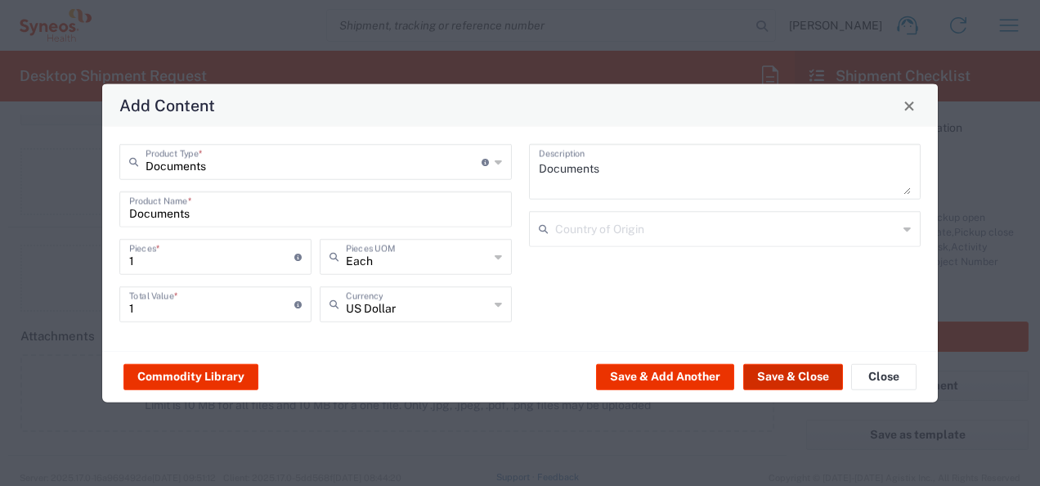
click at [767, 377] on button "Save & Close" at bounding box center [793, 376] width 100 height 26
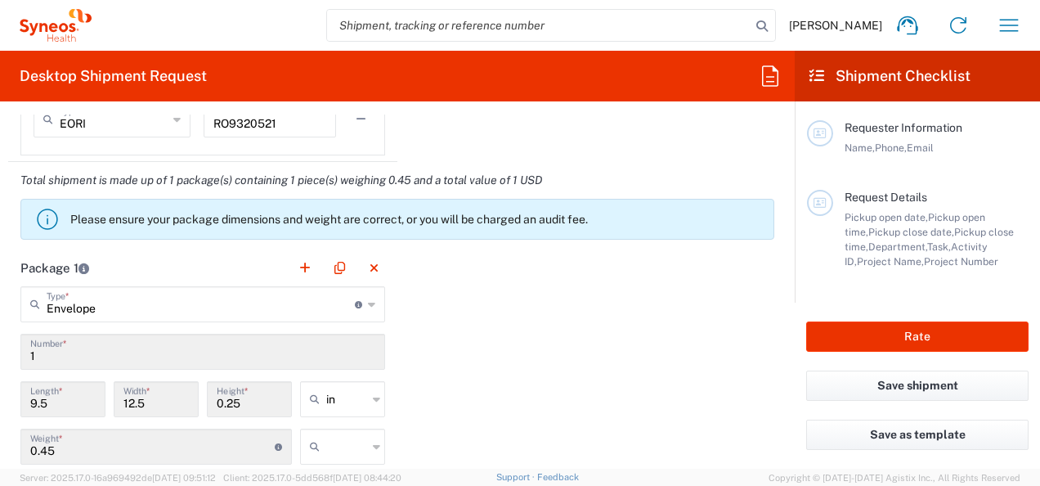
scroll to position [1148, 0]
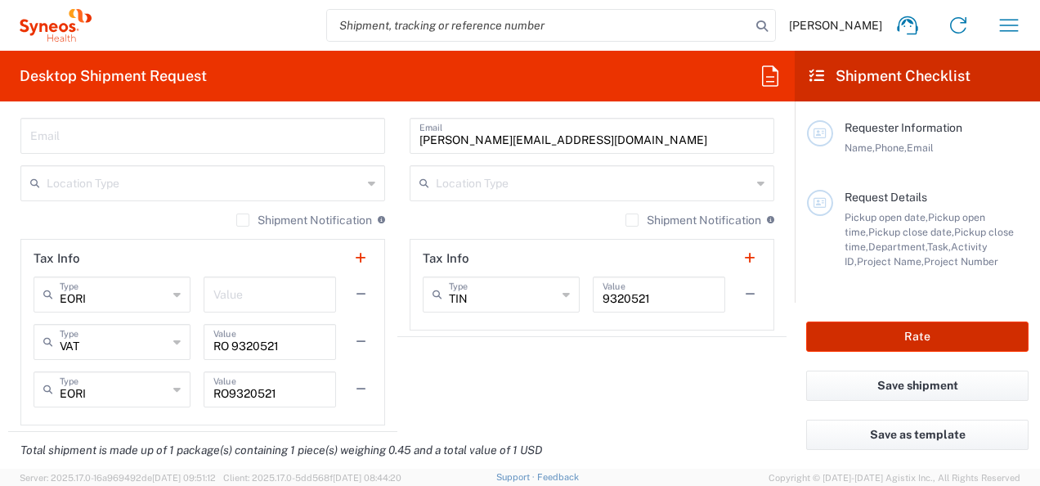
click at [883, 340] on button "Rate" at bounding box center [917, 336] width 222 height 30
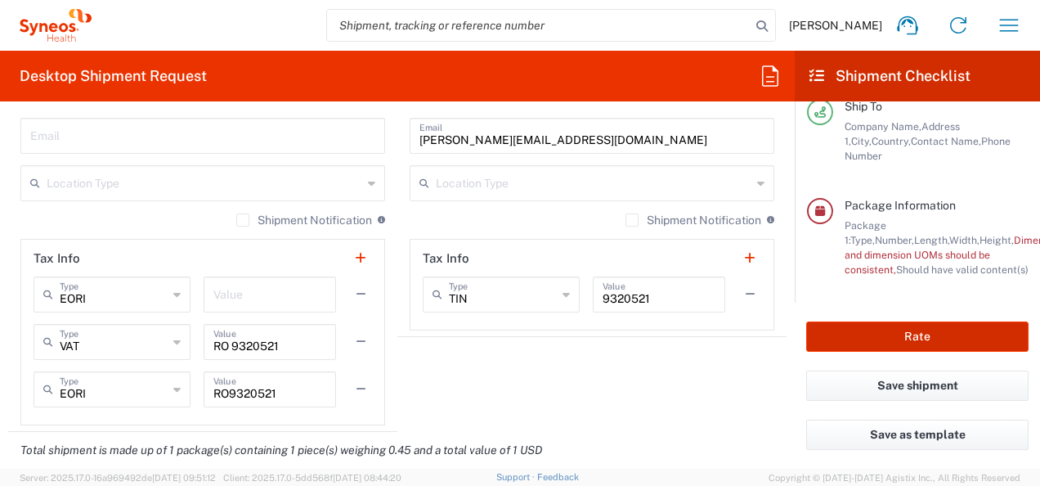
scroll to position [326, 0]
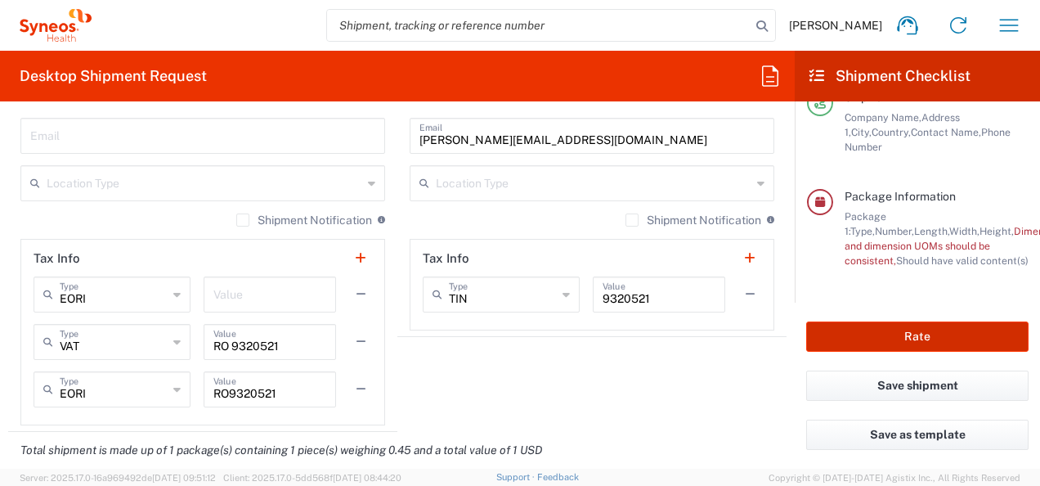
type input "8350 DEPARTMENTAL EXPENSE"
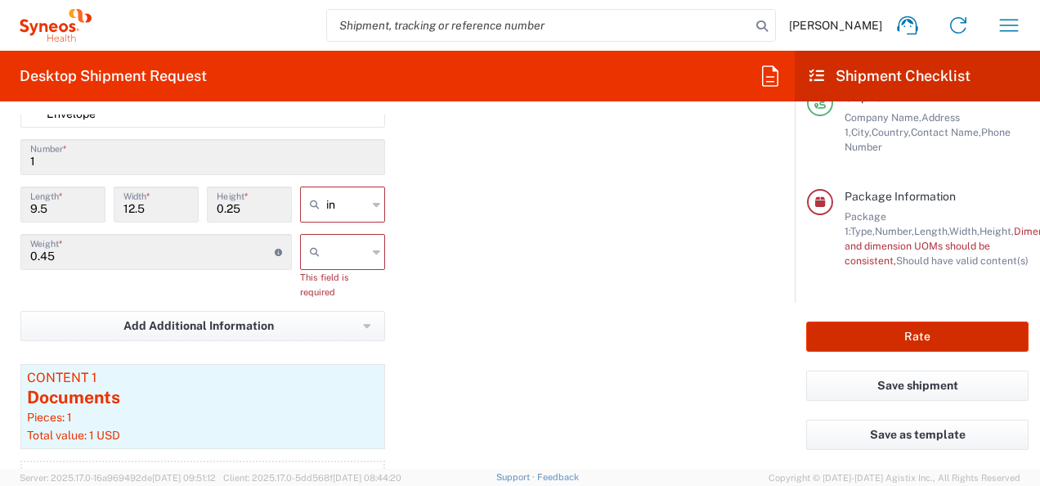
scroll to position [1654, 0]
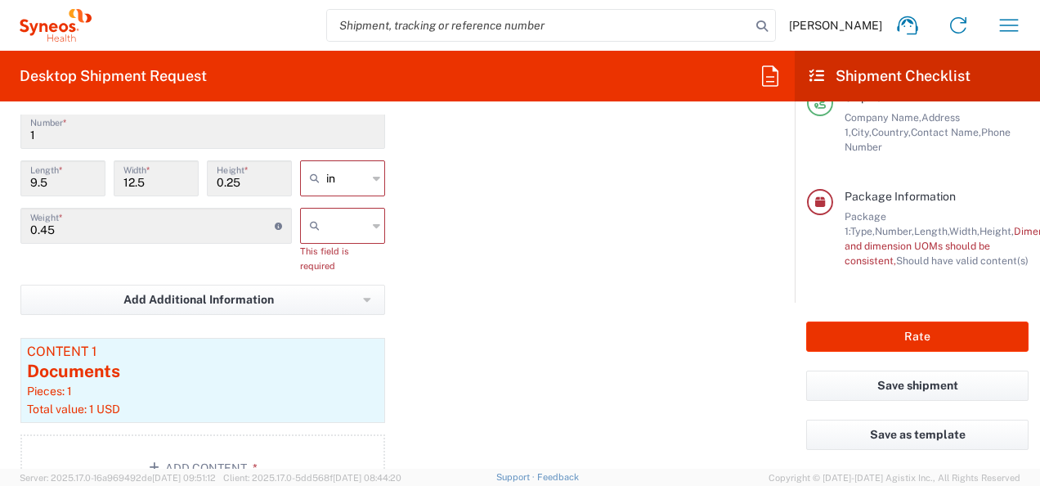
click at [375, 178] on icon at bounding box center [376, 178] width 7 height 26
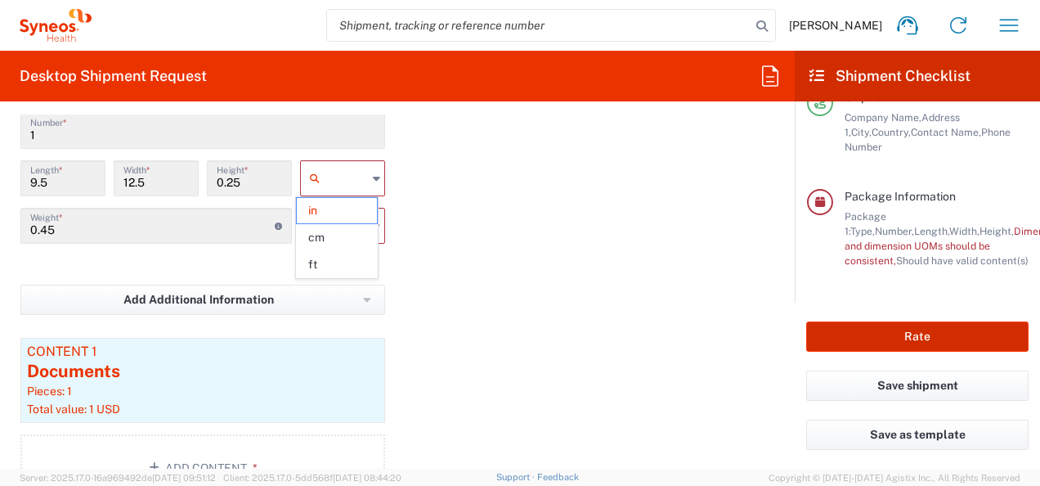
click at [908, 336] on button "Rate" at bounding box center [917, 336] width 222 height 30
type input "in"
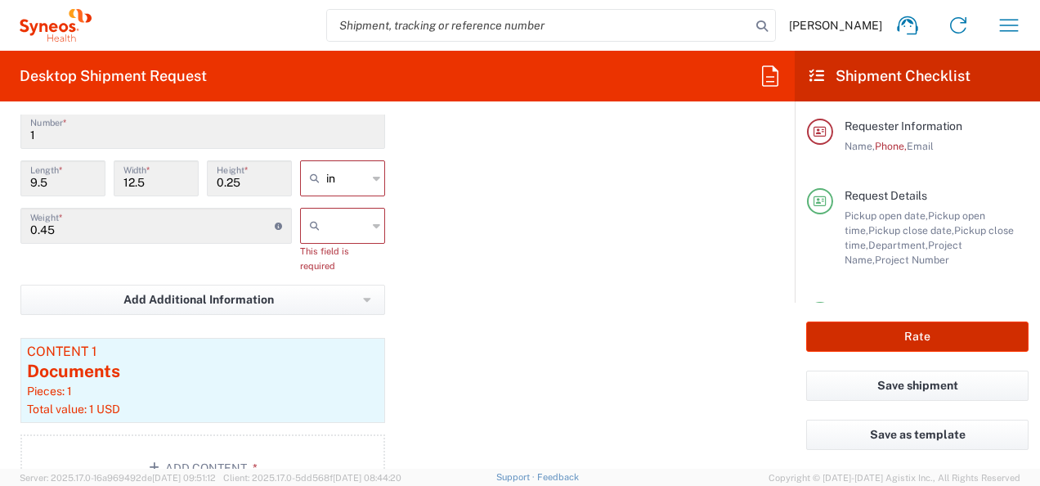
scroll to position [0, 0]
click at [375, 213] on icon at bounding box center [376, 226] width 7 height 26
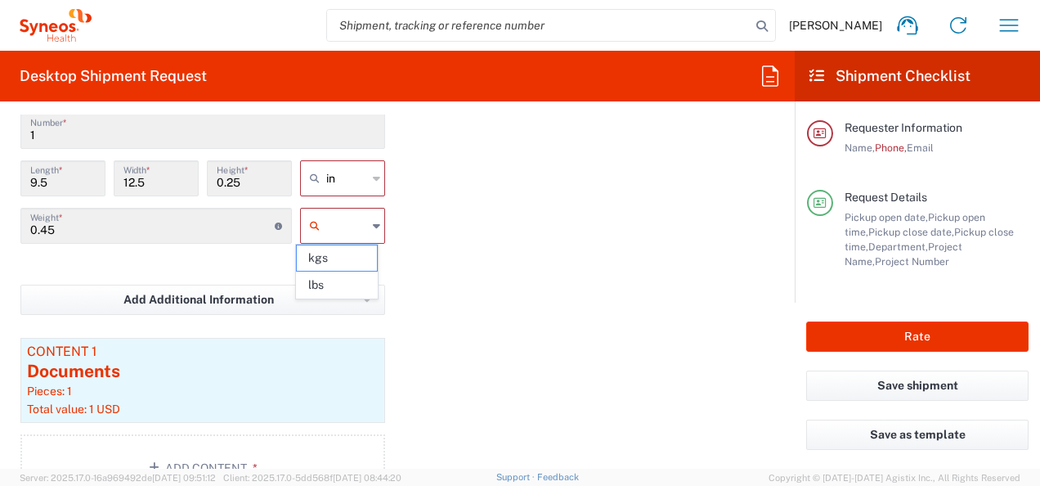
click at [373, 219] on icon at bounding box center [376, 226] width 7 height 26
click at [353, 257] on span "kgs" at bounding box center [337, 257] width 80 height 25
type input "kgs"
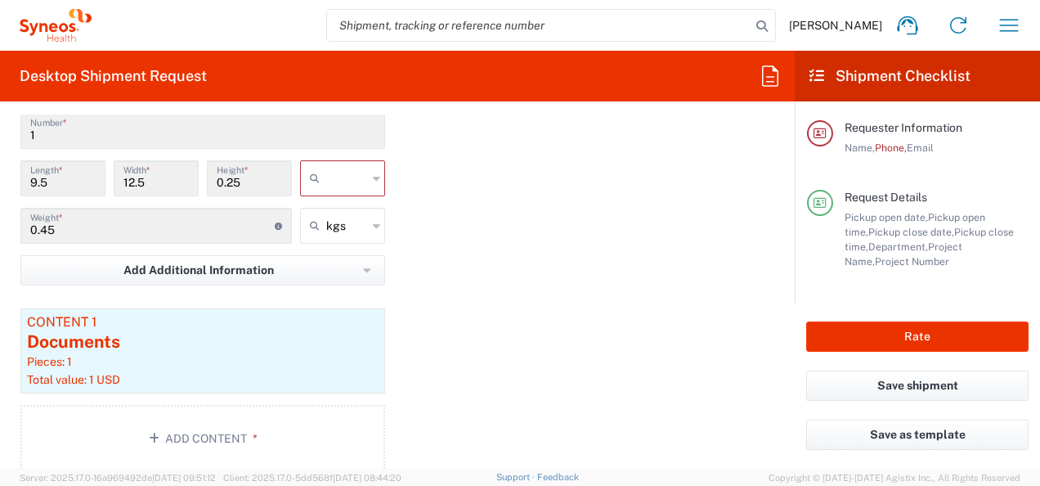
click at [358, 173] on input "text" at bounding box center [346, 178] width 41 height 26
click at [344, 232] on span "cm" at bounding box center [337, 237] width 80 height 25
type input "24.13"
type input "31.75"
type input "0.64"
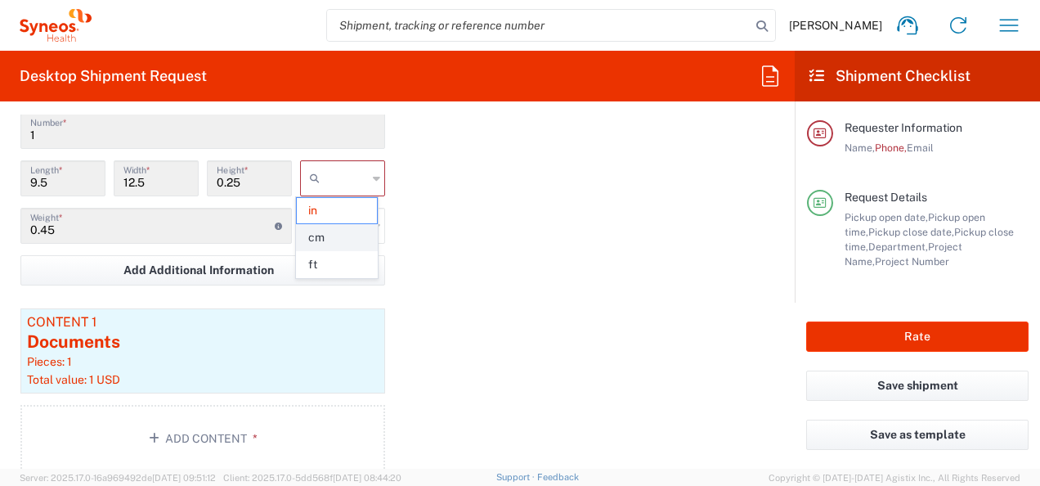
type input "cm"
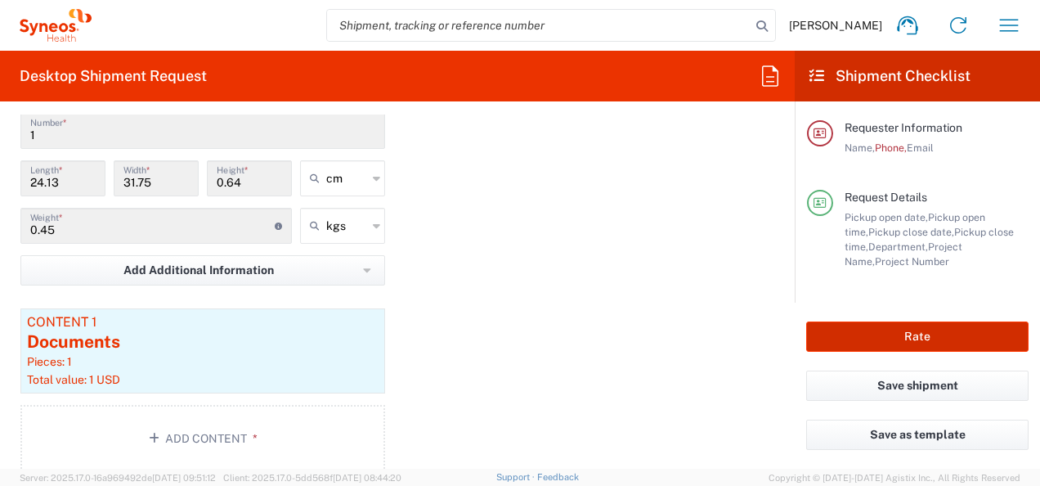
click at [865, 339] on button "Rate" at bounding box center [917, 336] width 222 height 30
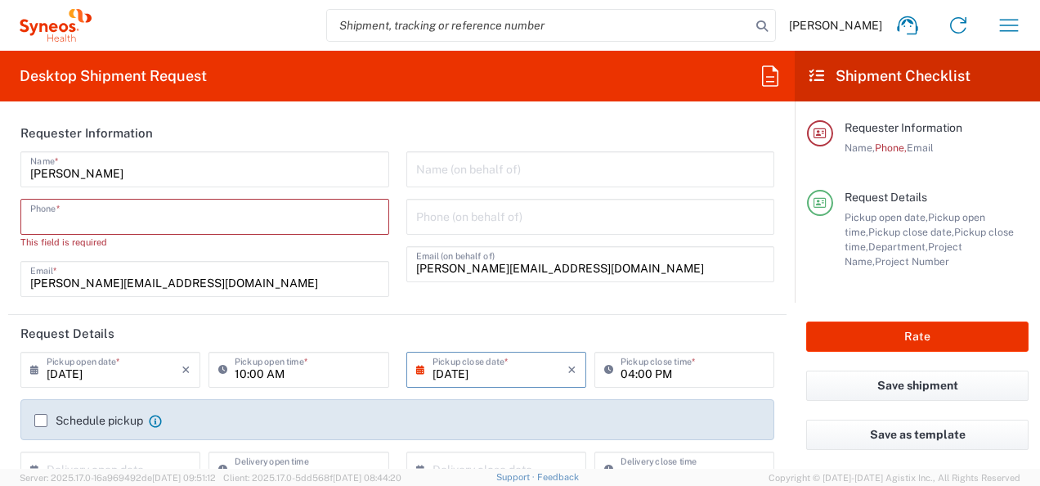
drag, startPoint x: 237, startPoint y: 212, endPoint x: 201, endPoint y: 222, distance: 37.5
click at [237, 212] on input "tel" at bounding box center [204, 215] width 349 height 29
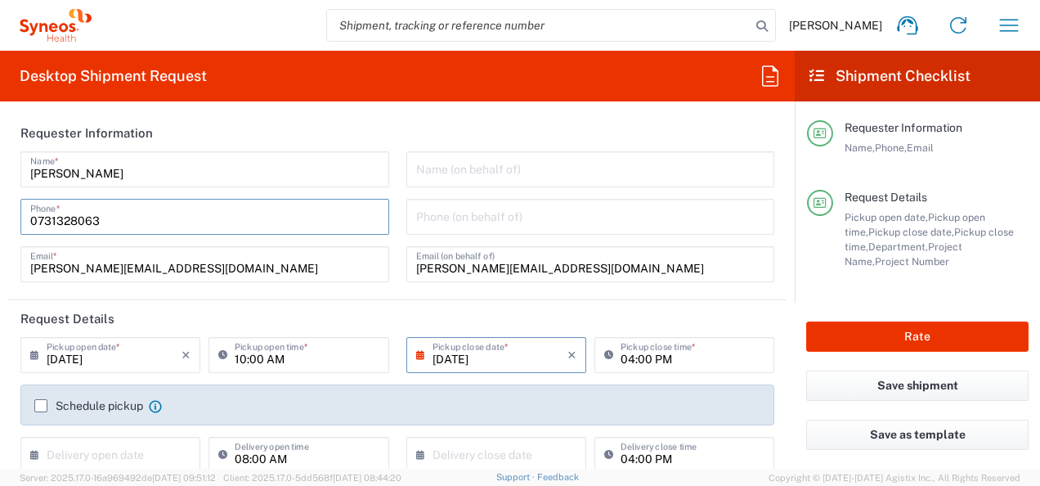
click at [114, 221] on input "0731328063" at bounding box center [204, 215] width 349 height 29
drag, startPoint x: 114, startPoint y: 219, endPoint x: 0, endPoint y: 221, distance: 113.7
click at [0, 221] on form "Requester Information Roxana Padurean Name * 0731328063 Phone * roxana.padurean…" at bounding box center [397, 291] width 795 height 354
type input "0744999278"
click at [10, 226] on main "Roxana Padurean Name * 0744999278 Phone * roxana.padurean@syneoshealth.com Emai…" at bounding box center [397, 222] width 779 height 142
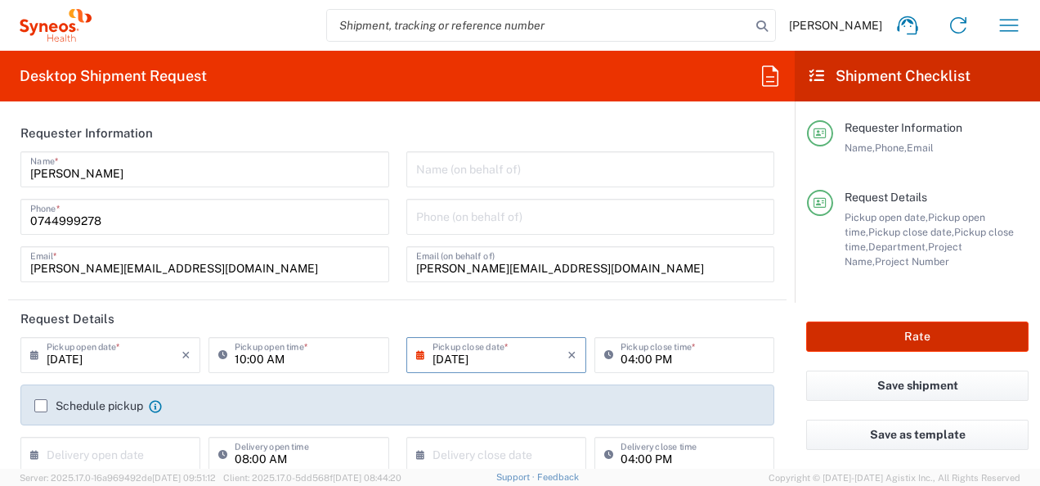
click at [819, 335] on button "Rate" at bounding box center [917, 336] width 222 height 30
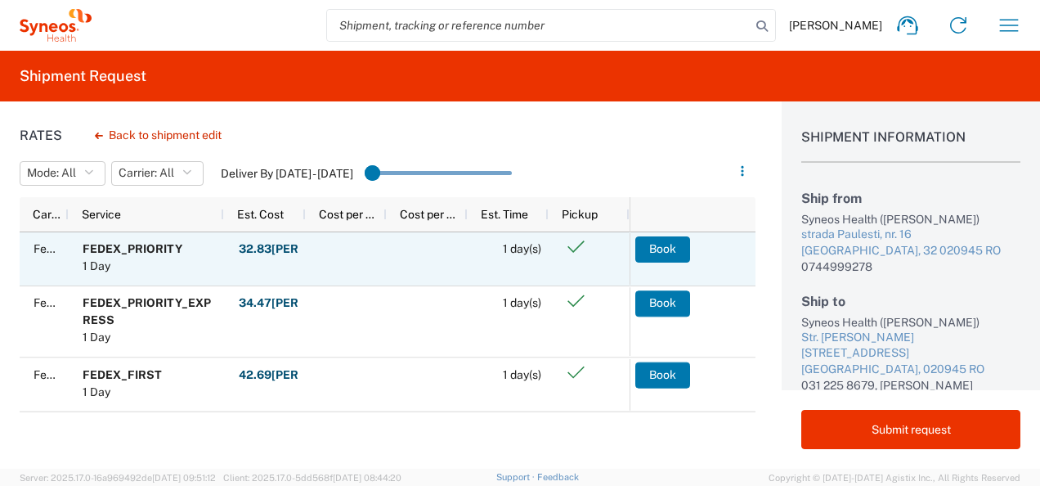
click at [177, 249] on b "FEDEX_PRIORITY" at bounding box center [133, 248] width 100 height 13
click at [680, 254] on button "Book" at bounding box center [663, 249] width 55 height 26
